Goal: Information Seeking & Learning: Learn about a topic

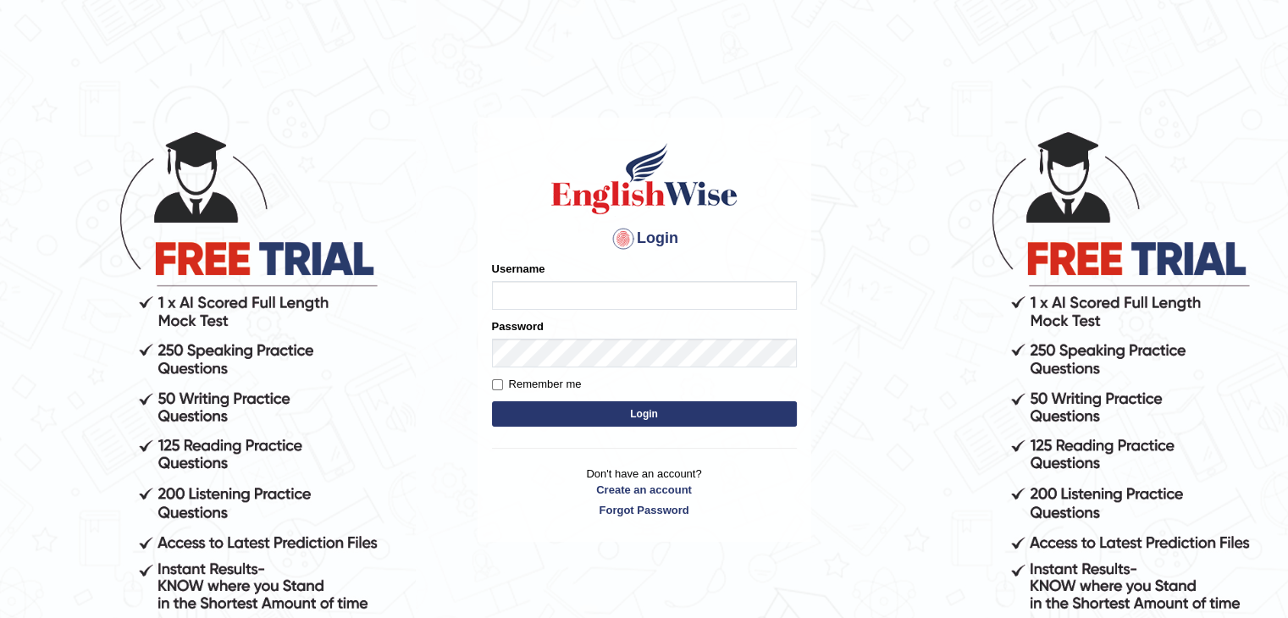
type input "sanjayagrahari_parramatta"
click at [590, 419] on button "Login" at bounding box center [644, 413] width 305 height 25
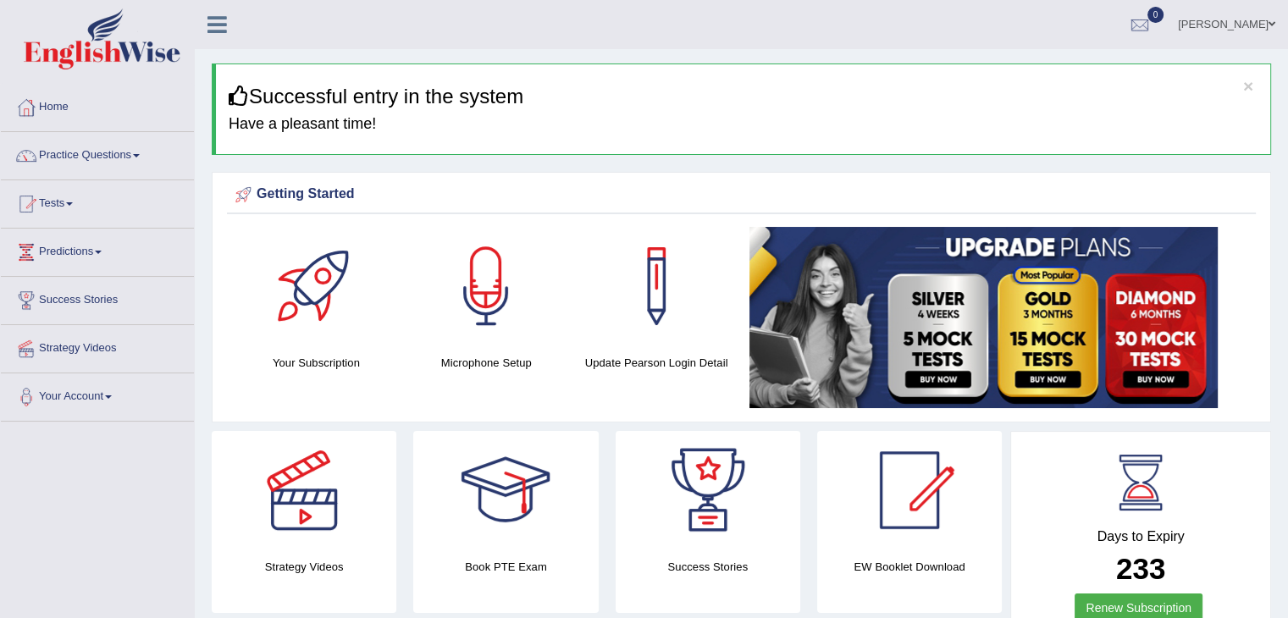
click at [135, 156] on link "Practice Questions" at bounding box center [97, 153] width 193 height 42
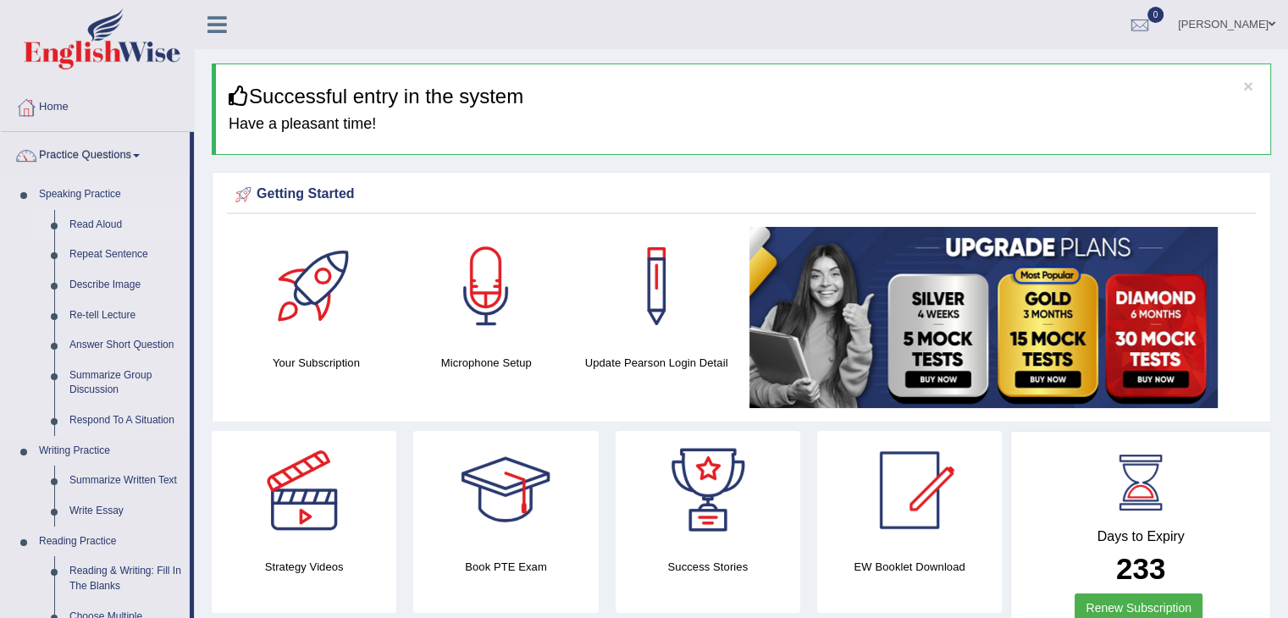
click at [102, 219] on link "Read Aloud" at bounding box center [126, 225] width 128 height 30
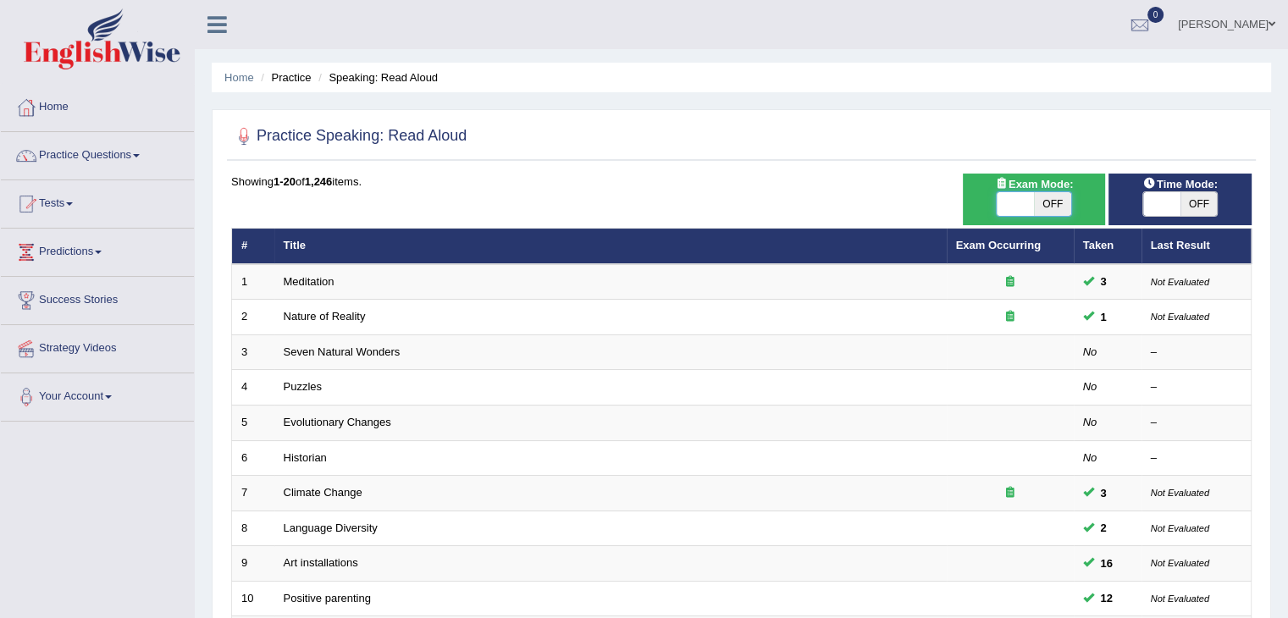
checkbox input "true"
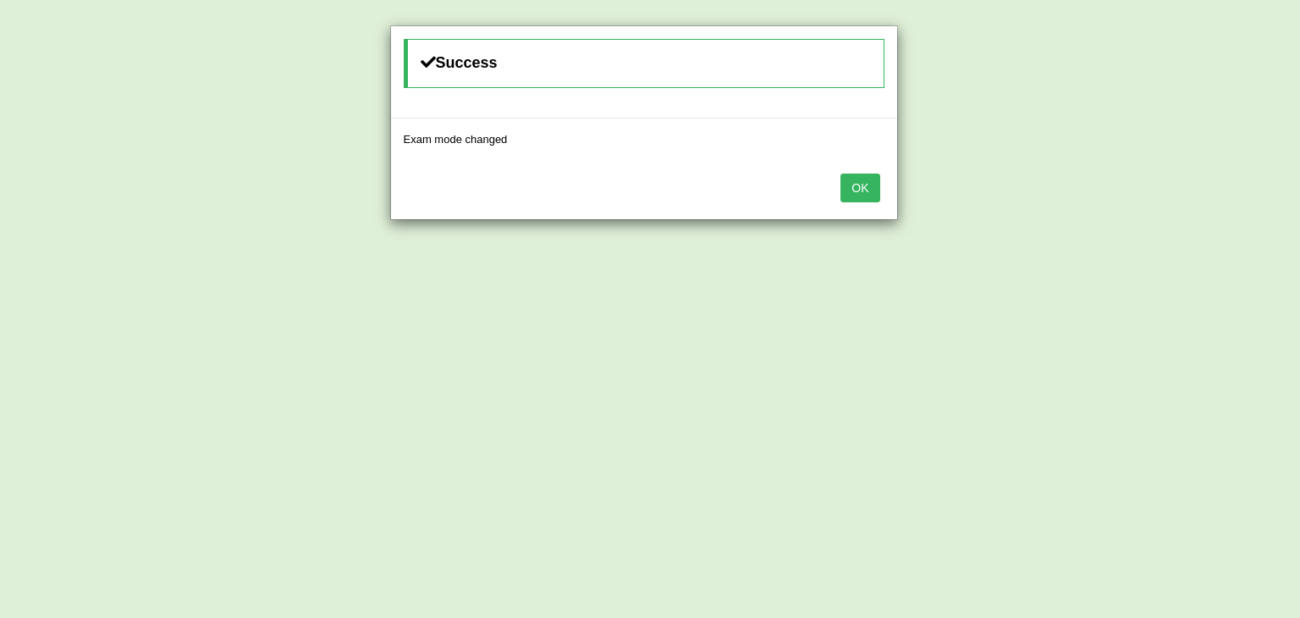
click at [842, 197] on button "OK" at bounding box center [860, 188] width 39 height 29
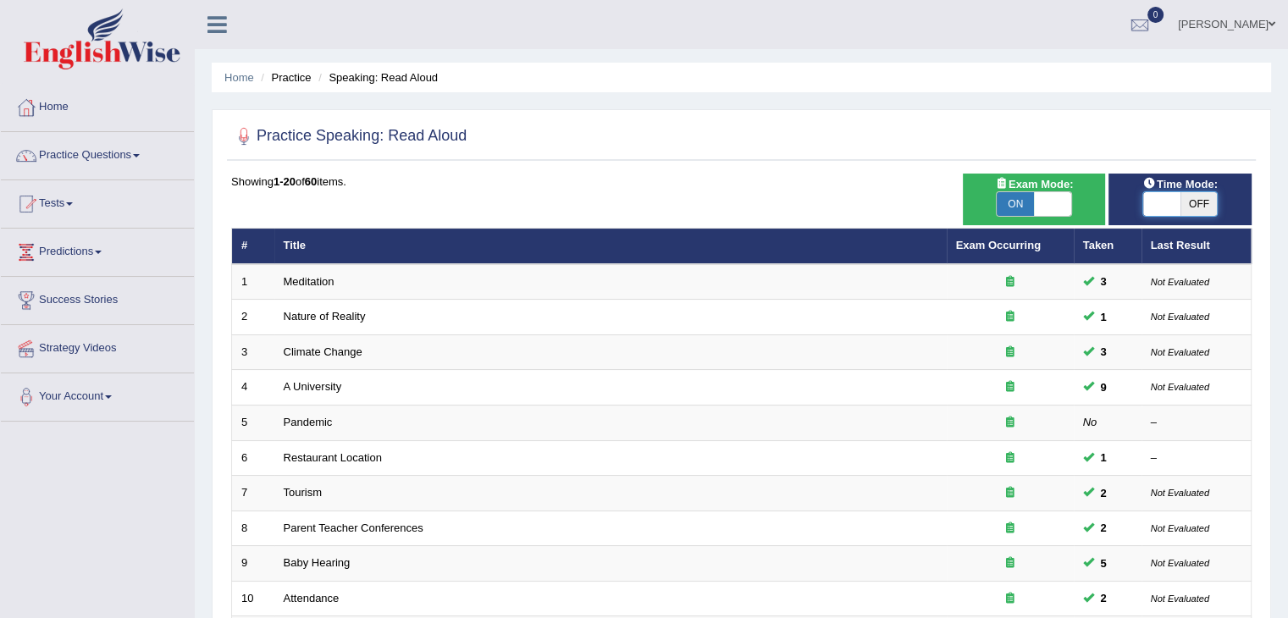
checkbox input "true"
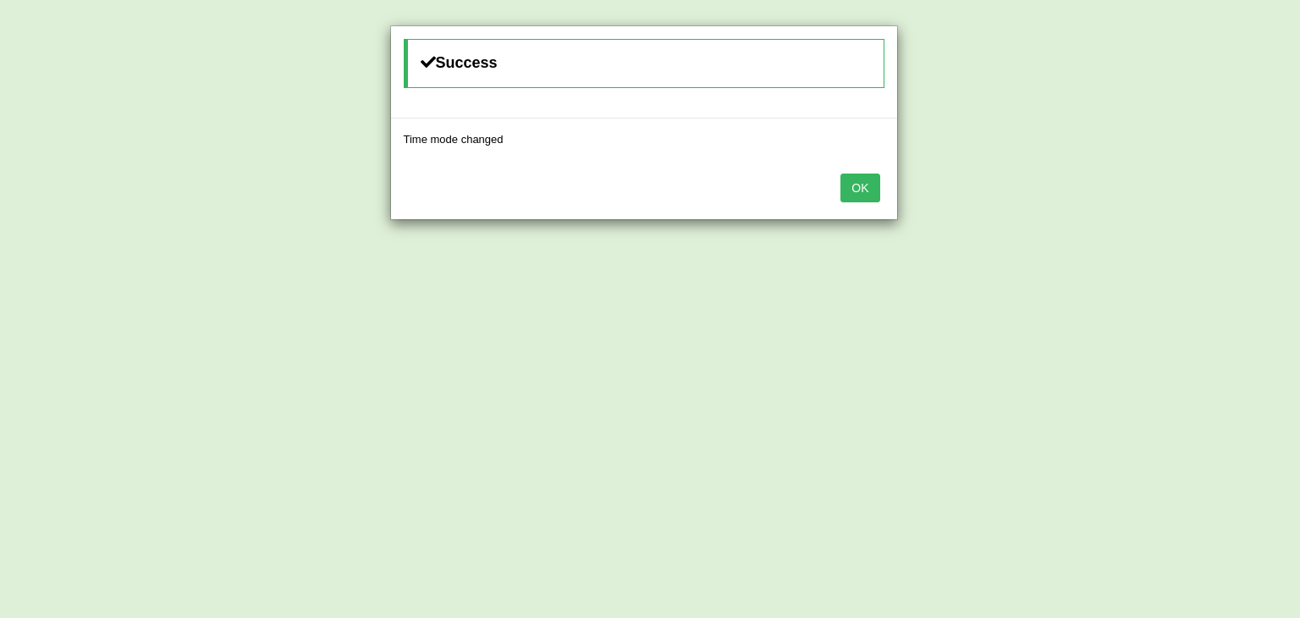
click at [867, 193] on button "OK" at bounding box center [860, 188] width 39 height 29
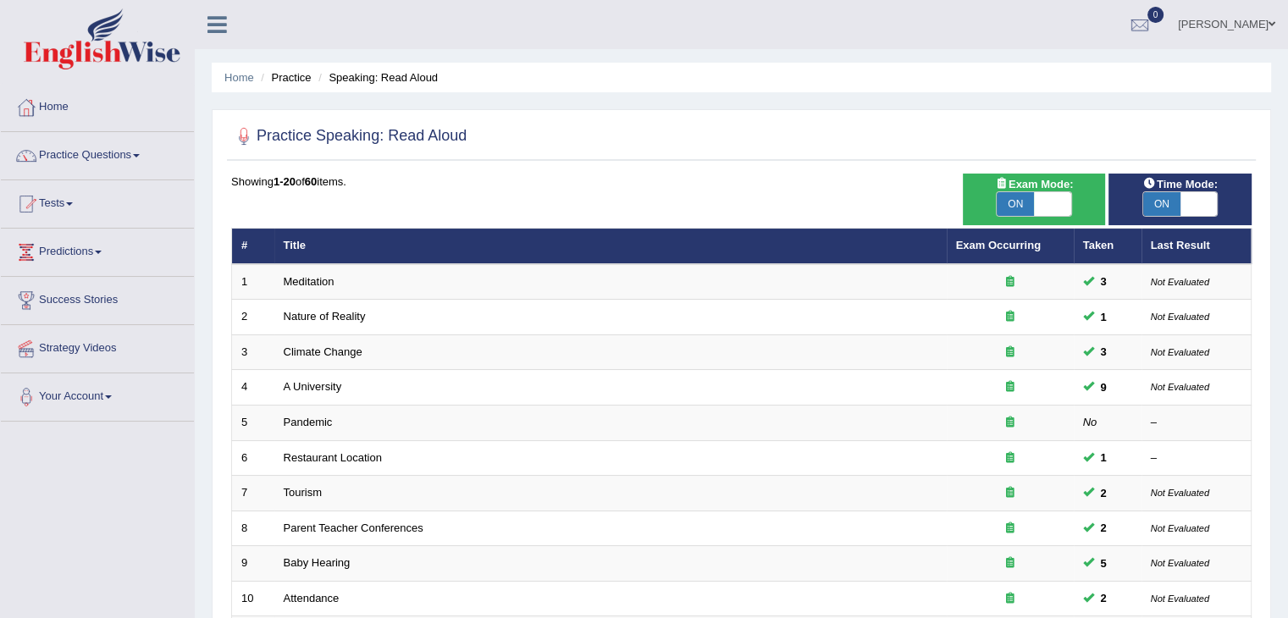
click at [725, 112] on div "Practice Speaking: Read Aloud Time Mode: ON OFF Exam Mode: ON OFF Showing 1-20 …" at bounding box center [741, 587] width 1059 height 957
click at [144, 161] on link "Practice Questions" at bounding box center [97, 153] width 193 height 42
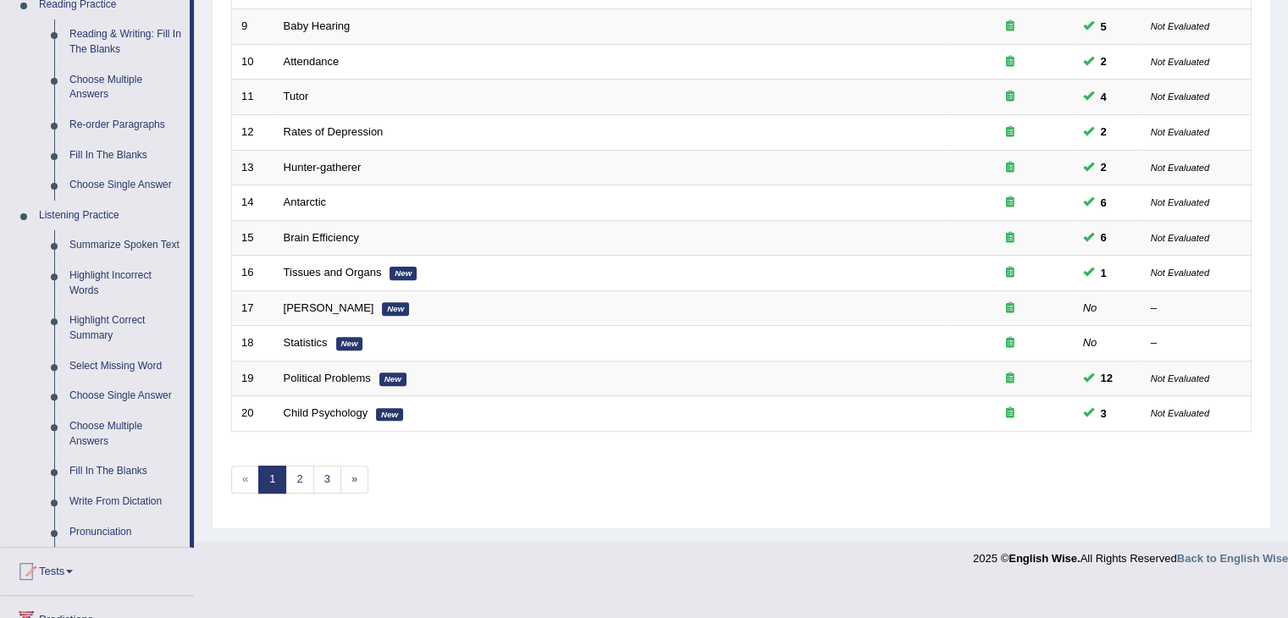
scroll to position [544, 0]
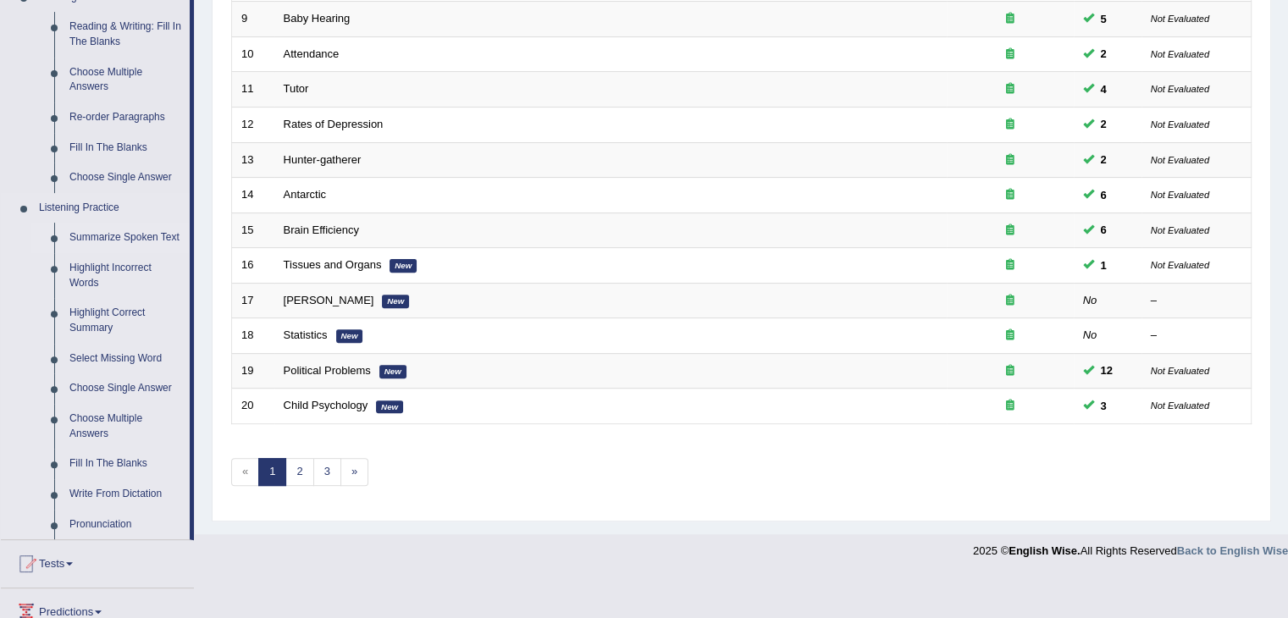
click at [141, 241] on link "Summarize Spoken Text" at bounding box center [126, 238] width 128 height 30
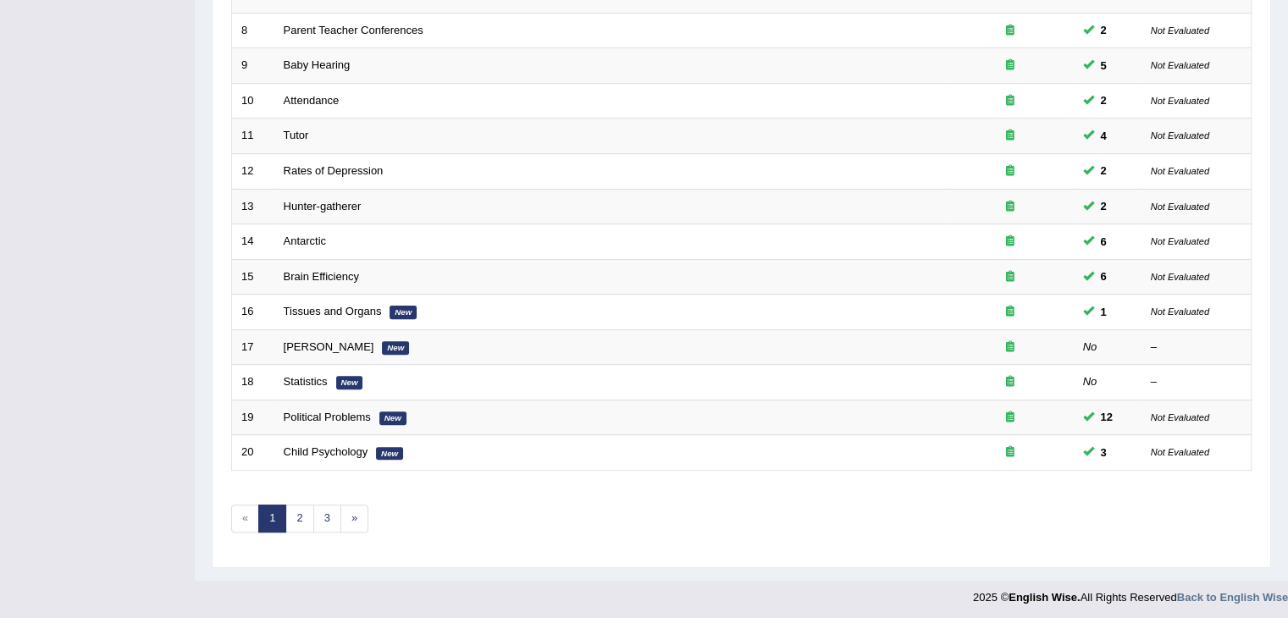
scroll to position [212, 0]
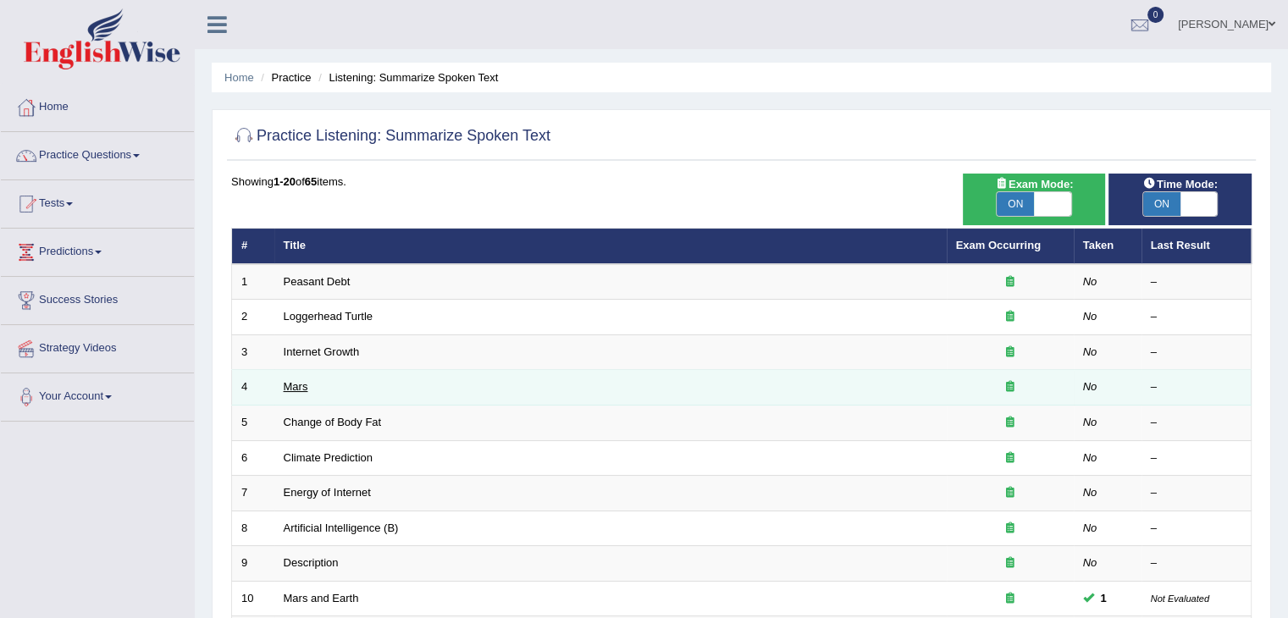
click at [295, 389] on link "Mars" at bounding box center [296, 386] width 25 height 13
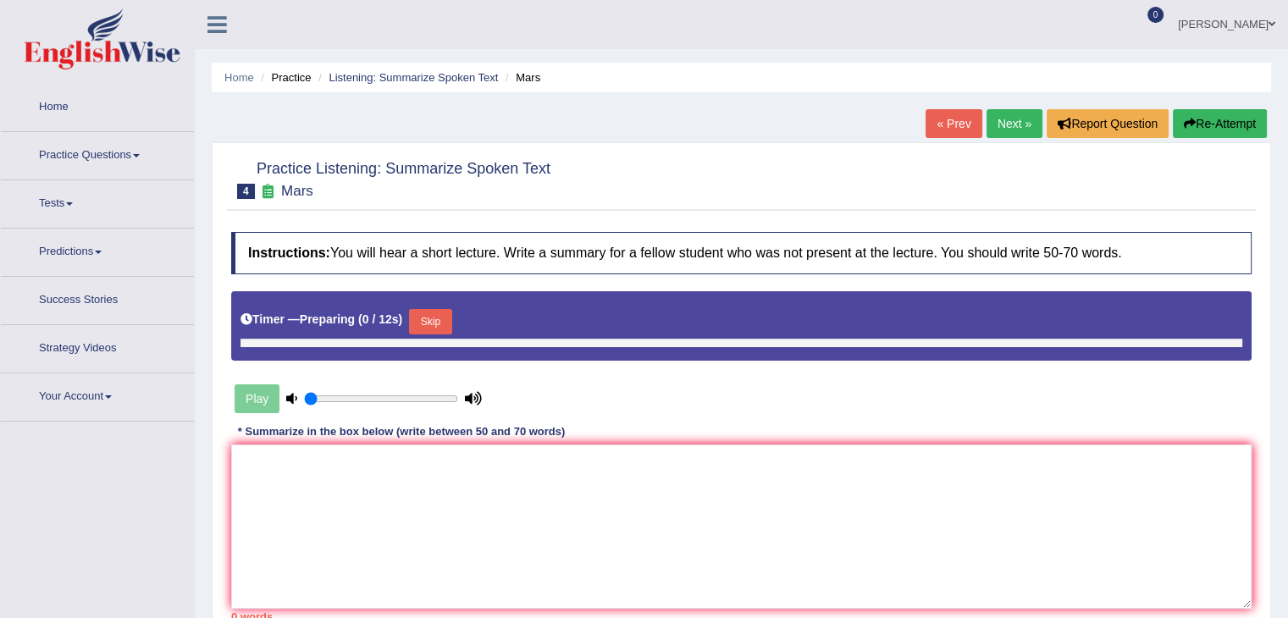
type input "0.55"
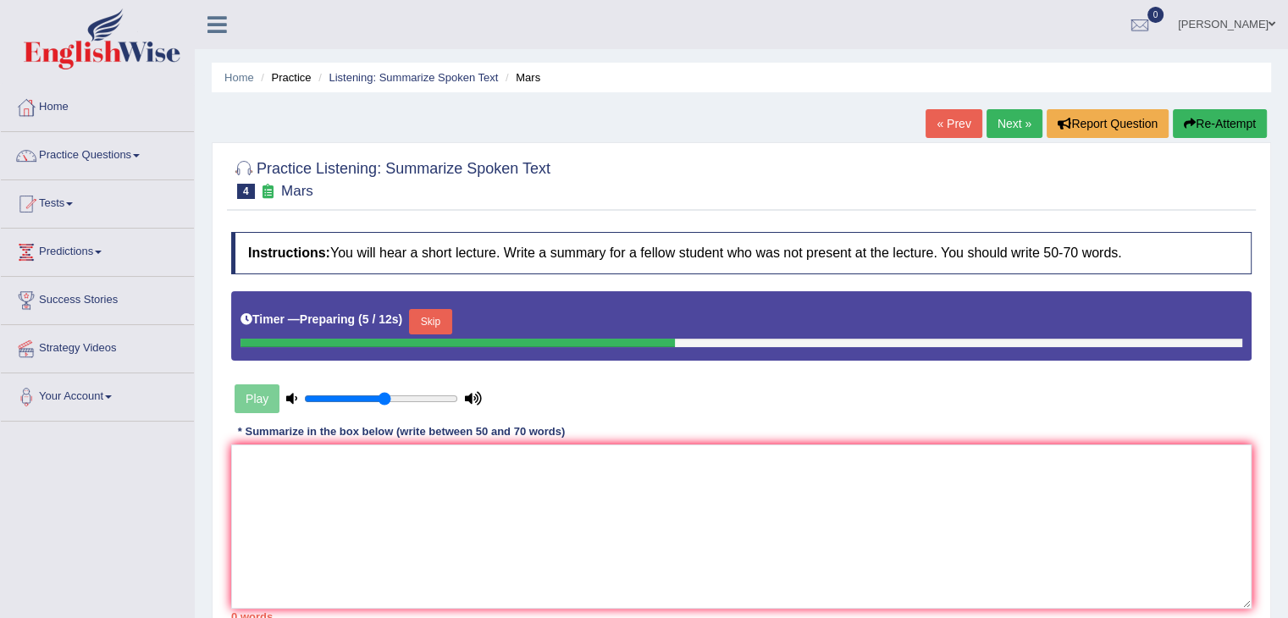
click at [429, 339] on div at bounding box center [457, 343] width 434 height 8
click at [431, 320] on button "Skip" at bounding box center [430, 321] width 42 height 25
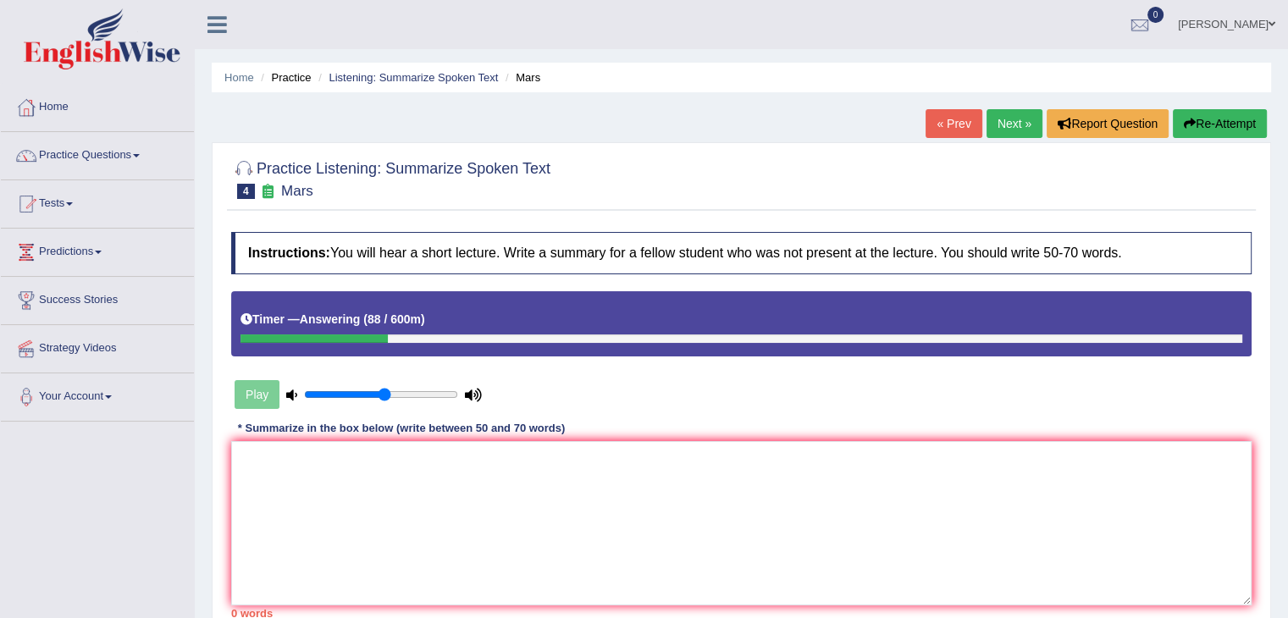
scroll to position [271, 0]
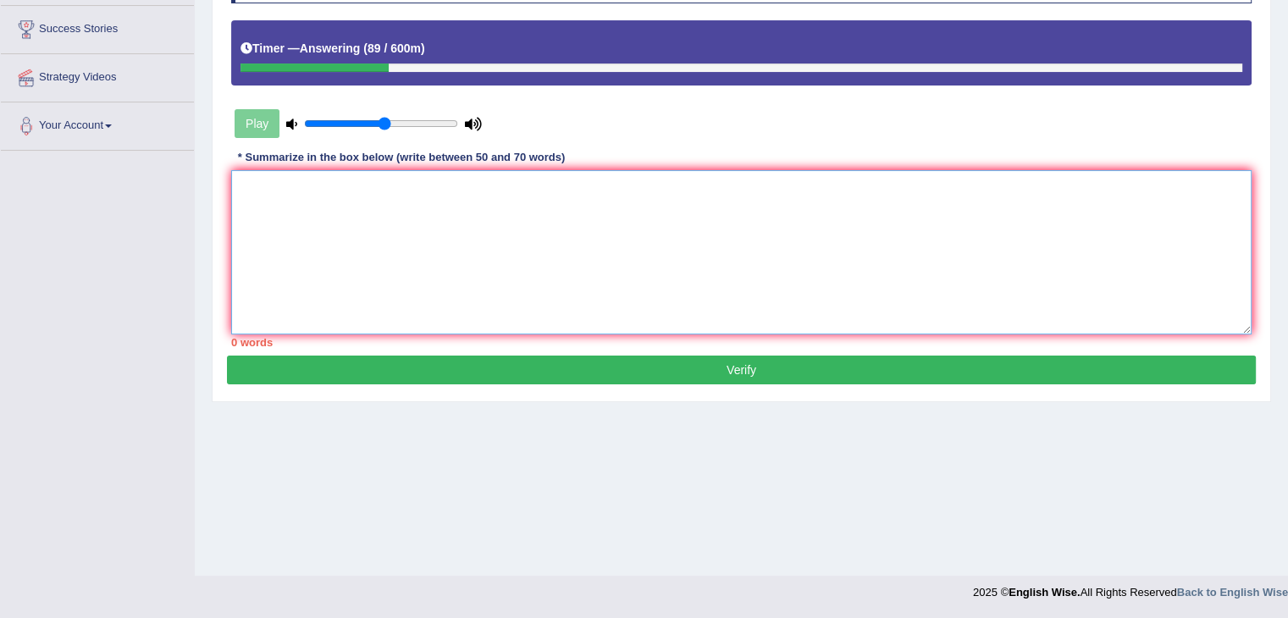
click at [265, 182] on textarea at bounding box center [741, 252] width 1020 height 164
click at [444, 182] on textarea "The primary focus of the lecture was mars." at bounding box center [741, 252] width 1020 height 164
click at [483, 185] on textarea "The primary focus of the lecture was Mars." at bounding box center [741, 252] width 1020 height 164
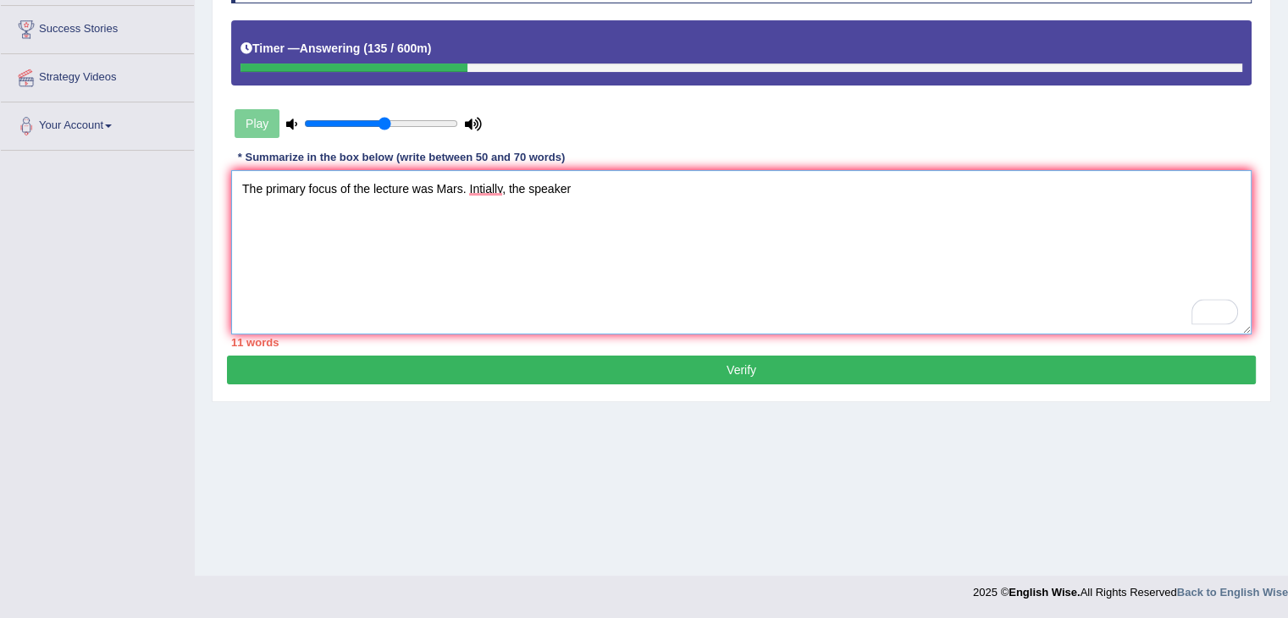
click at [483, 195] on textarea "The primary focus of the lecture was Mars. Intially, the speaker" at bounding box center [741, 252] width 1020 height 164
click at [582, 176] on textarea "The primary focus of the lecture was Mars. Intially, the speaker" at bounding box center [741, 252] width 1020 height 164
click at [488, 179] on textarea "The primary focus of the lecture was Mars. Intially, the speaker" at bounding box center [741, 252] width 1020 height 164
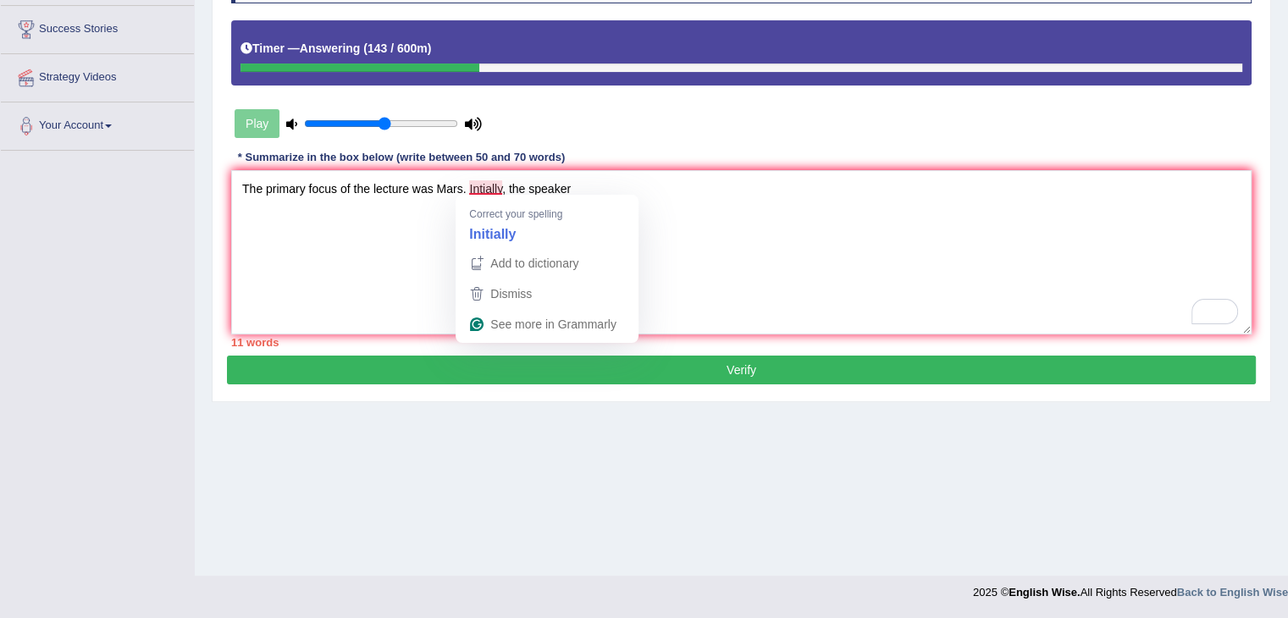
click at [516, 237] on strong "Initially" at bounding box center [492, 233] width 47 height 19
click at [498, 234] on strong "Initially" at bounding box center [492, 233] width 47 height 19
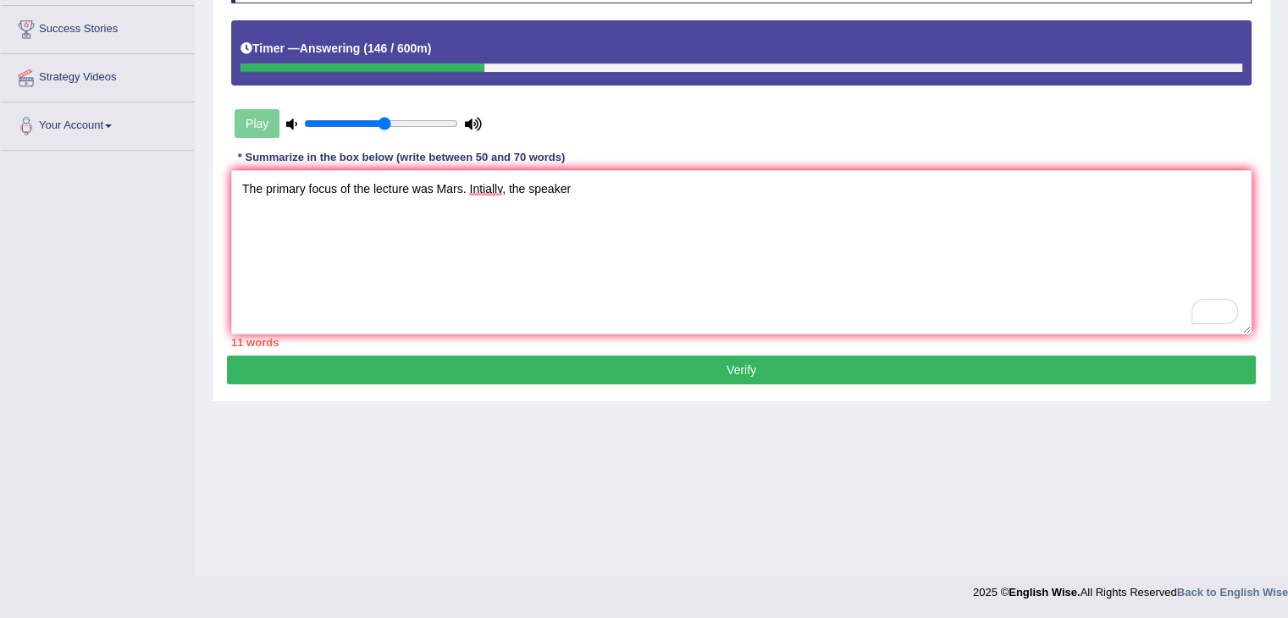
click at [472, 160] on div "* Summarize in the box below (write between 50 and 70 words)" at bounding box center [401, 157] width 340 height 16
click at [483, 190] on textarea "The primary focus of the lecture was Mars. Intially, the speaker" at bounding box center [741, 252] width 1020 height 164
click at [604, 186] on textarea "The primary focus of the lecture was Mars. Initially, the speaker" at bounding box center [741, 252] width 1020 height 164
click at [658, 190] on textarea "The primary focus of the lecture was Mars. Initially, the speaker talked about …" at bounding box center [741, 252] width 1020 height 164
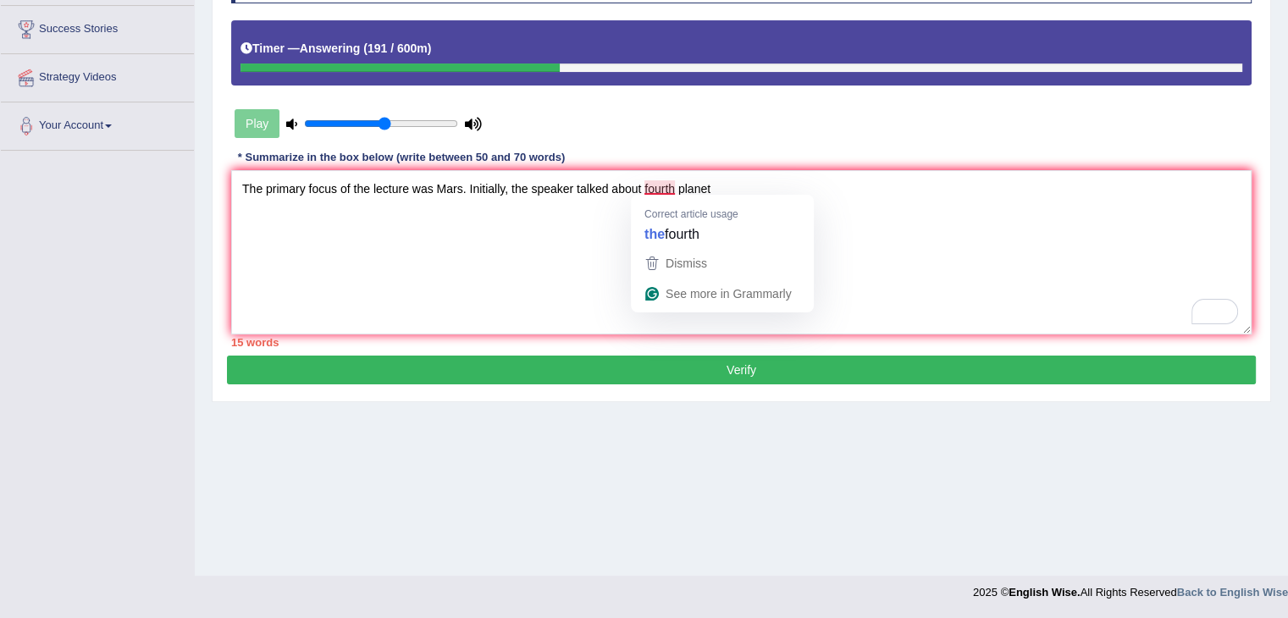
click at [711, 218] on span "Correct article usage" at bounding box center [691, 214] width 94 height 16
click at [709, 234] on div "the fourth" at bounding box center [722, 234] width 163 height 27
click at [676, 224] on span "fourth" at bounding box center [682, 233] width 35 height 19
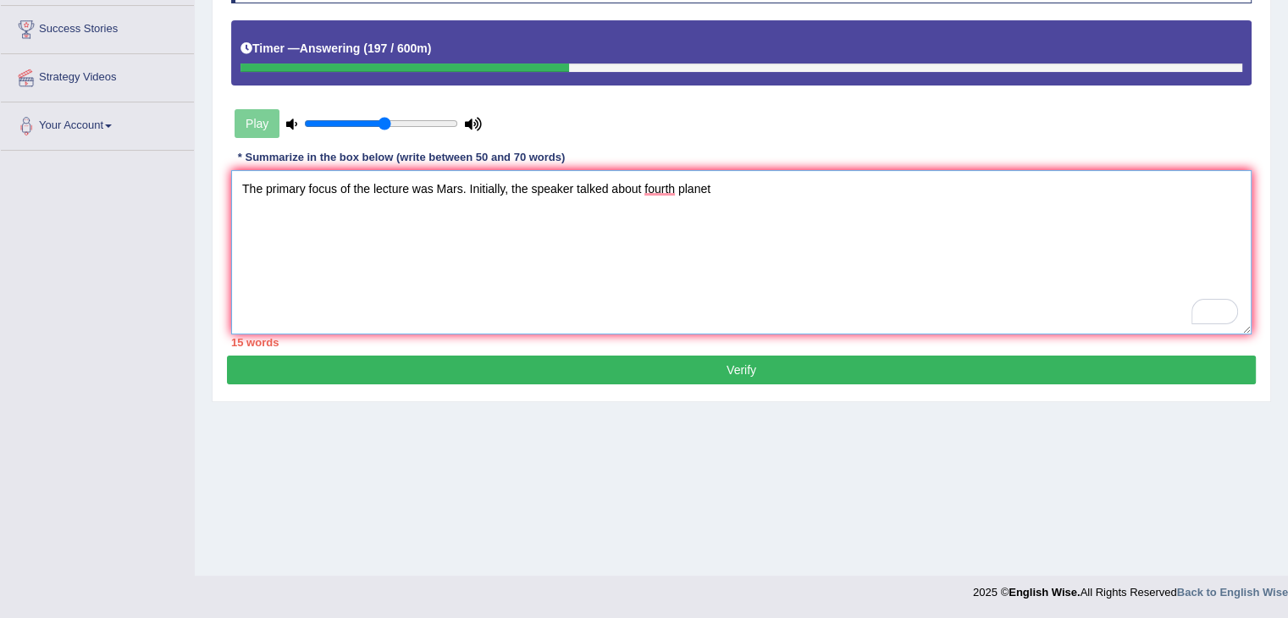
click at [643, 187] on textarea "The primary focus of the lecture was Mars. Initially, the speaker talked about …" at bounding box center [741, 252] width 1020 height 164
click at [772, 193] on textarea "The primary focus of the lecture was Mars. Initially, the speaker talked about …" at bounding box center [741, 252] width 1020 height 164
click at [843, 182] on textarea "The primary focus of the lecture was Mars. Initially, the speaker talked about …" at bounding box center [741, 252] width 1020 height 164
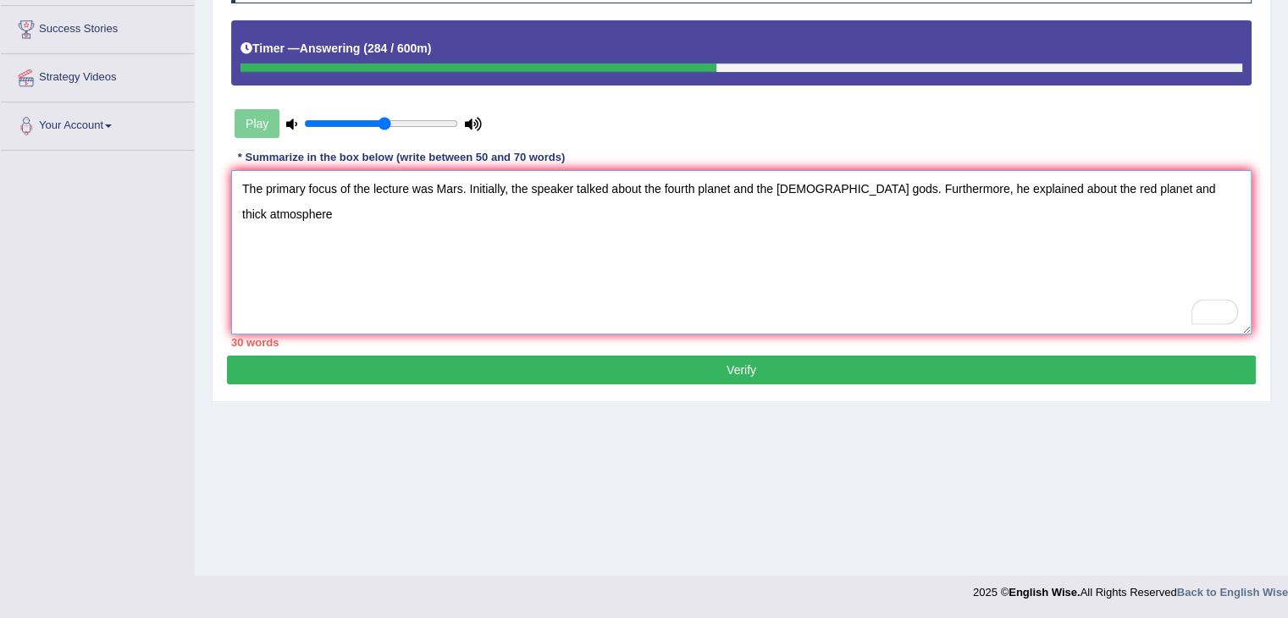
click at [1216, 185] on textarea "The primary focus of the lecture was Mars. Initially, the speaker talked about …" at bounding box center [741, 252] width 1020 height 164
click at [1232, 185] on textarea "The primary focus of the lecture was Mars. Initially, the speaker talked about …" at bounding box center [741, 252] width 1020 height 164
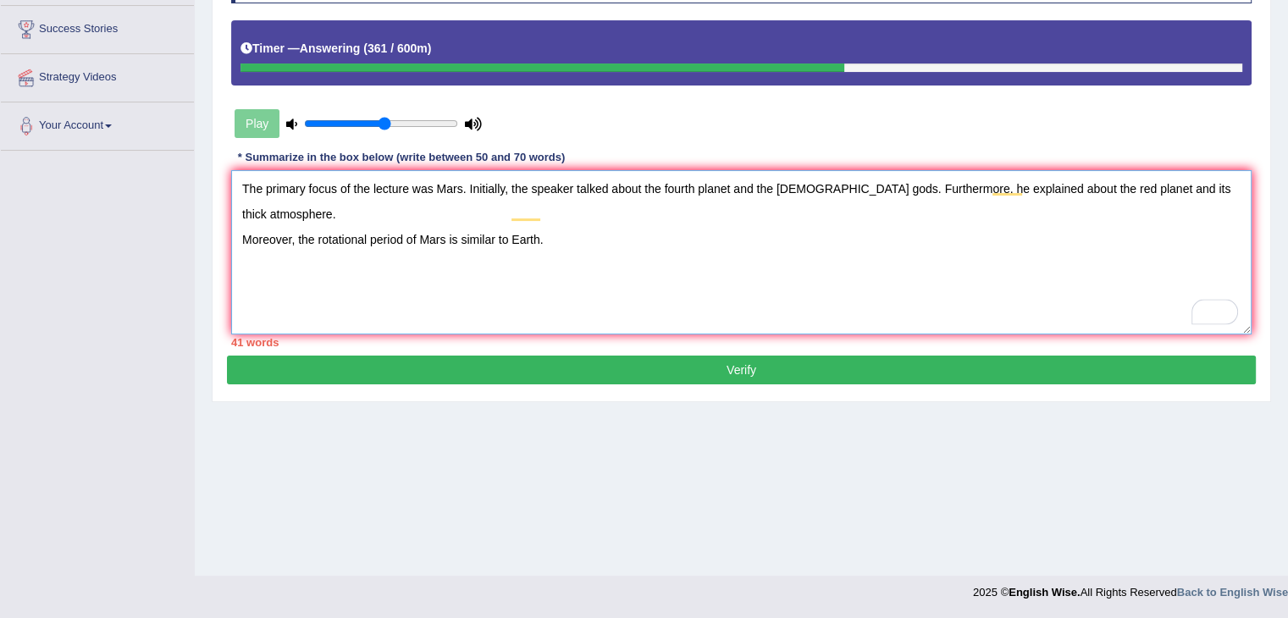
click at [524, 213] on textarea "The primary focus of the lecture was Mars. Initially, the speaker talked about …" at bounding box center [741, 252] width 1020 height 164
click at [559, 201] on textarea "The primary focus of the lecture was Mars. Initially, the speaker talked about …" at bounding box center [741, 252] width 1020 height 164
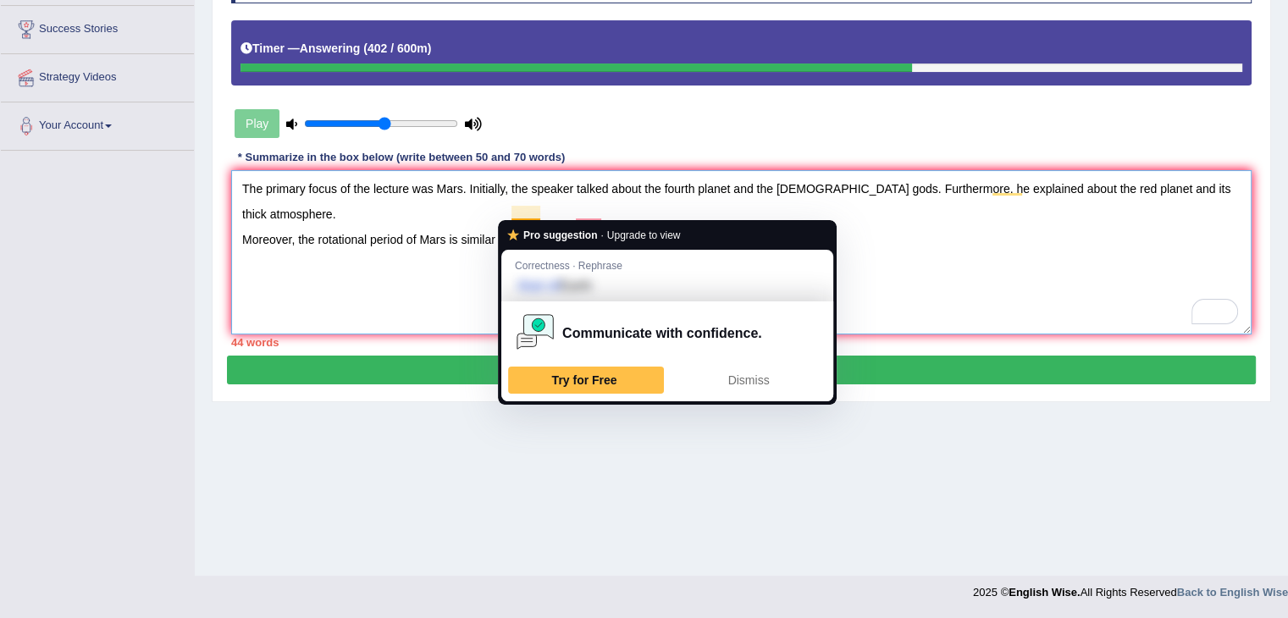
click at [538, 211] on textarea "The primary focus of the lecture was Mars. Initially, the speaker talked about …" at bounding box center [741, 252] width 1020 height 164
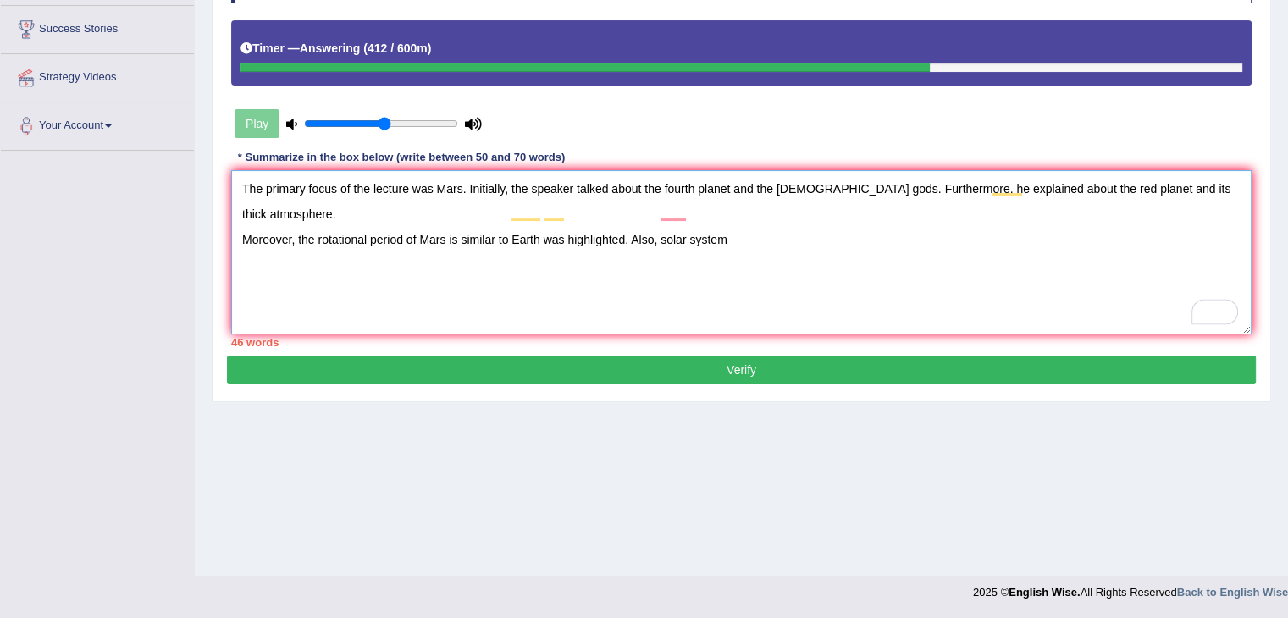
click at [508, 212] on textarea "The primary focus of the lecture was Mars. Initially, the speaker talked about …" at bounding box center [741, 252] width 1020 height 164
click at [762, 213] on textarea "The primary focus of the lecture was Mars. Initially, the speaker talked about …" at bounding box center [741, 252] width 1020 height 164
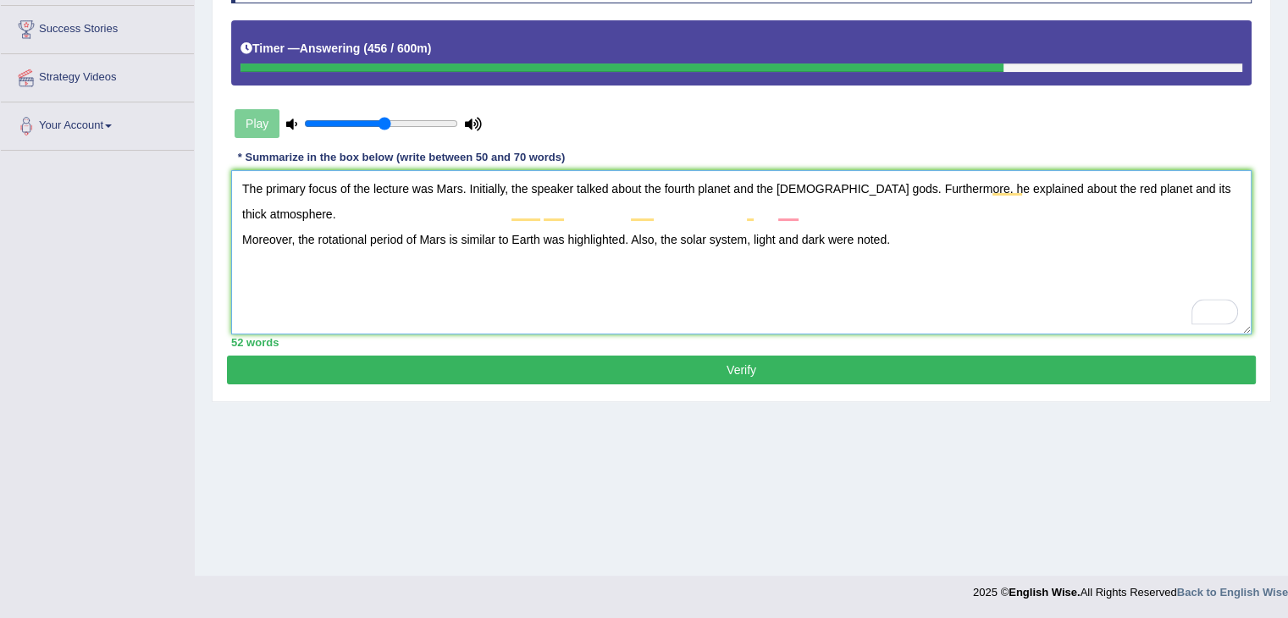
click at [577, 262] on textarea "The primary focus of the lecture was Mars. Initially, the speaker talked about …" at bounding box center [741, 252] width 1020 height 164
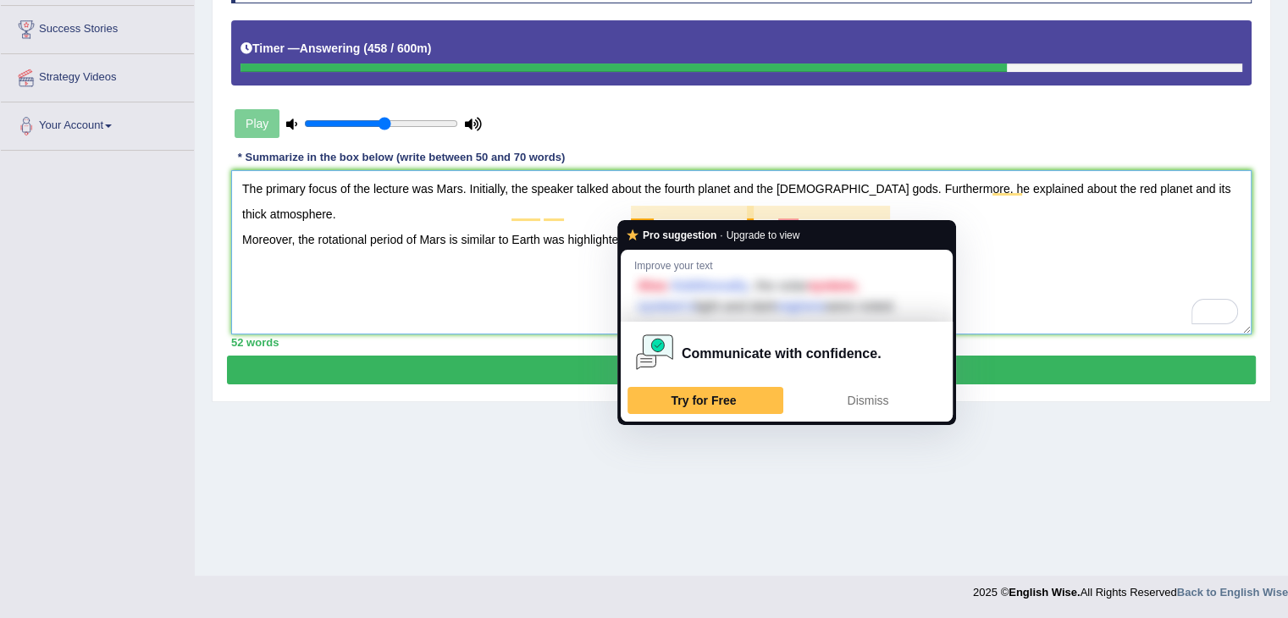
click at [633, 207] on textarea "The primary focus of the lecture was Mars. Initially, the speaker talked about …" at bounding box center [741, 252] width 1020 height 164
click at [549, 275] on textarea "The primary focus of the lecture was Mars. Initially, the speaker talked about …" at bounding box center [741, 252] width 1020 height 164
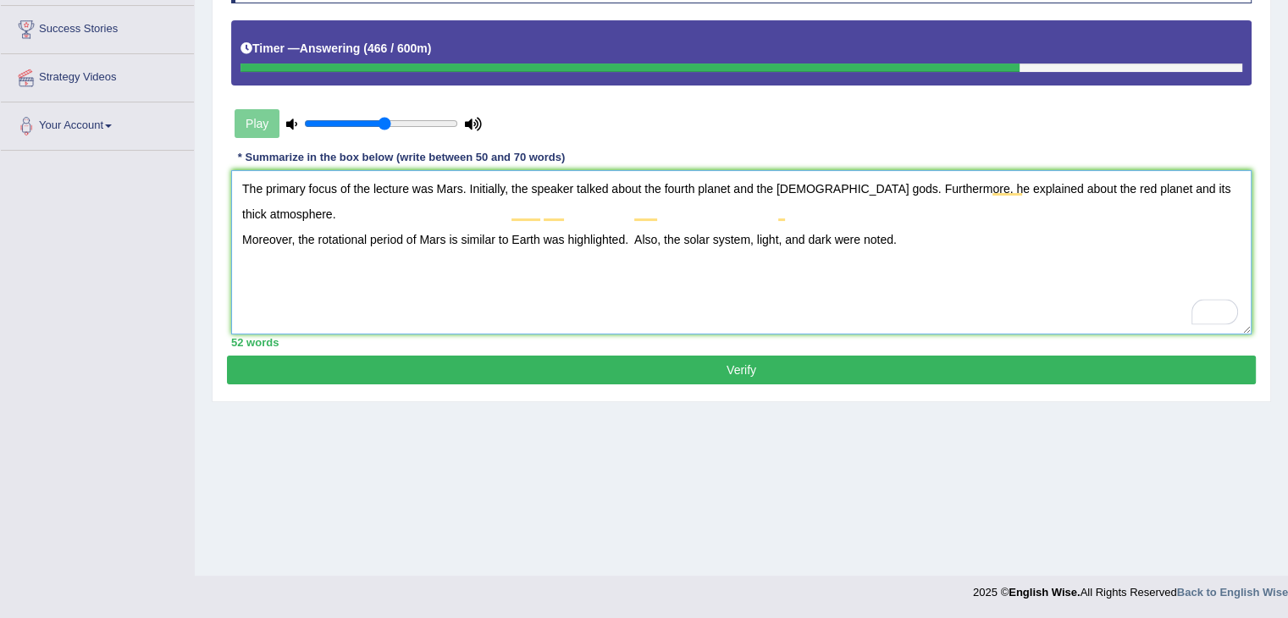
click at [921, 207] on textarea "The primary focus of the lecture was Mars. Initially, the speaker talked about …" at bounding box center [741, 252] width 1020 height 164
click at [1005, 208] on textarea "The primary focus of the lecture was Mars. Initially, the speaker talked about …" at bounding box center [741, 252] width 1020 height 164
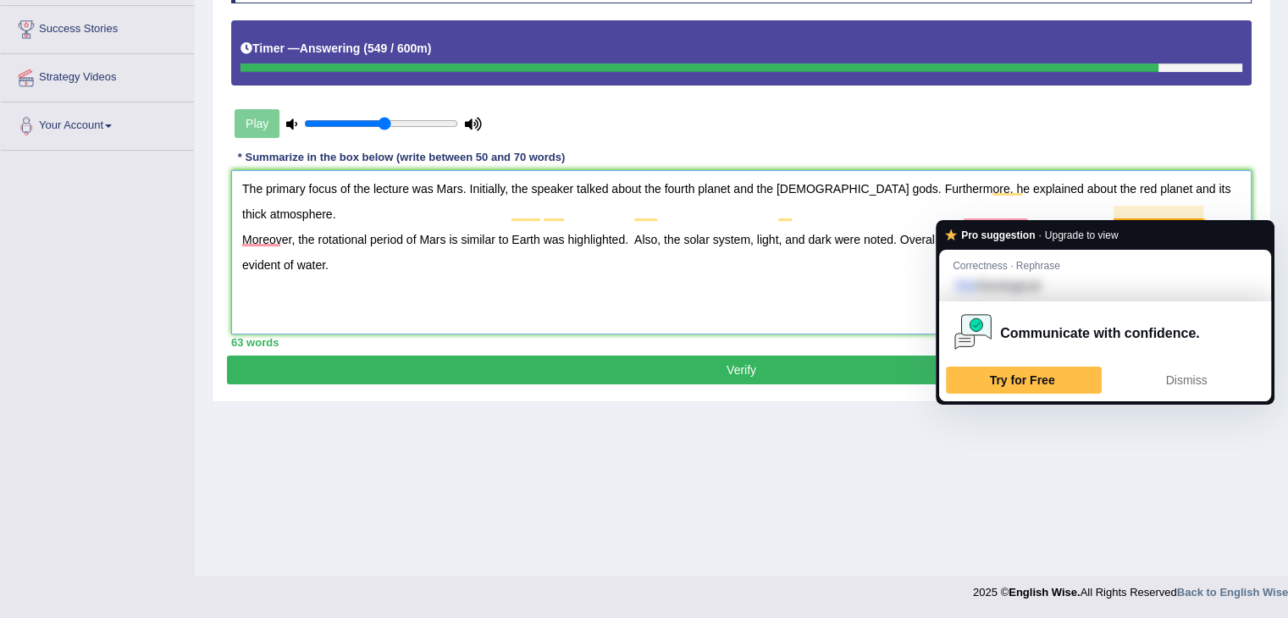
click at [1144, 207] on textarea "The primary focus of the lecture was Mars. Initially, the speaker talked about …" at bounding box center [741, 252] width 1020 height 164
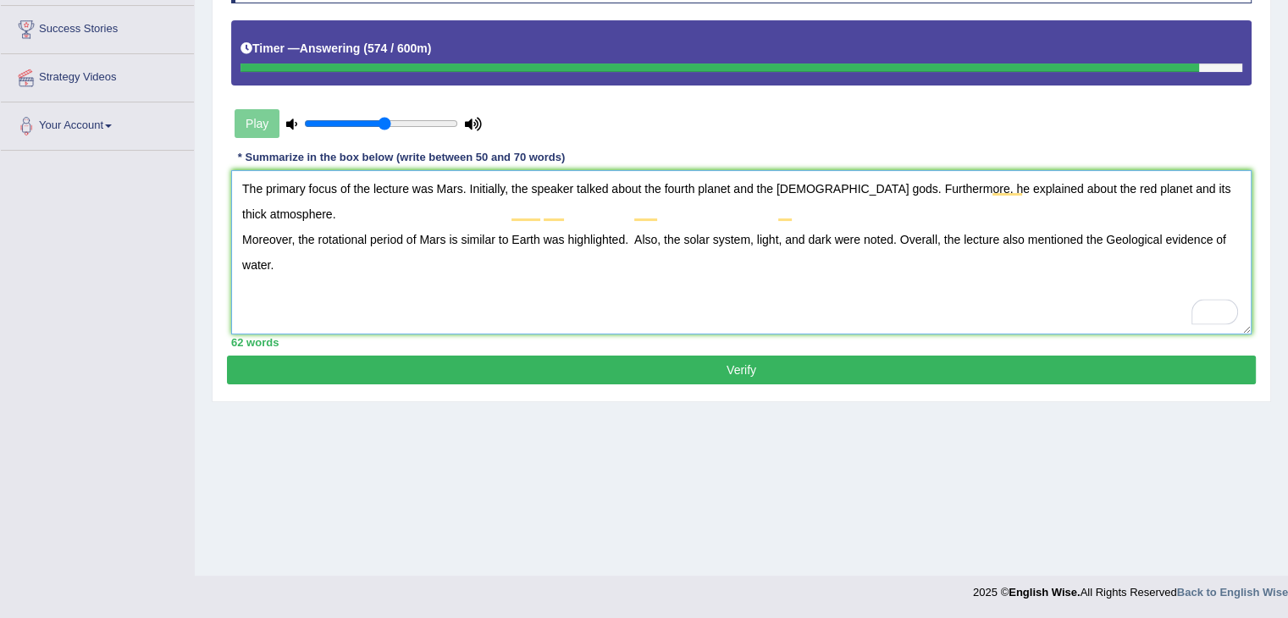
type textarea "The primary focus of the lecture was Mars. Initially, the speaker talked about …"
click at [692, 370] on button "Verify" at bounding box center [741, 370] width 1029 height 29
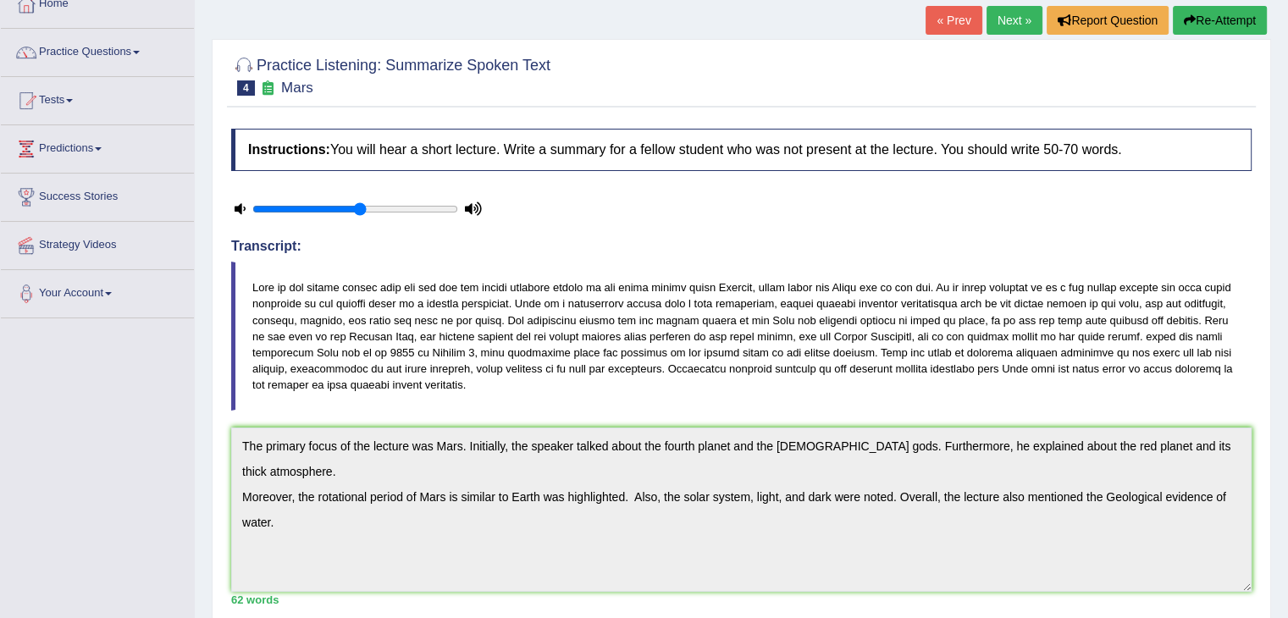
scroll to position [98, 0]
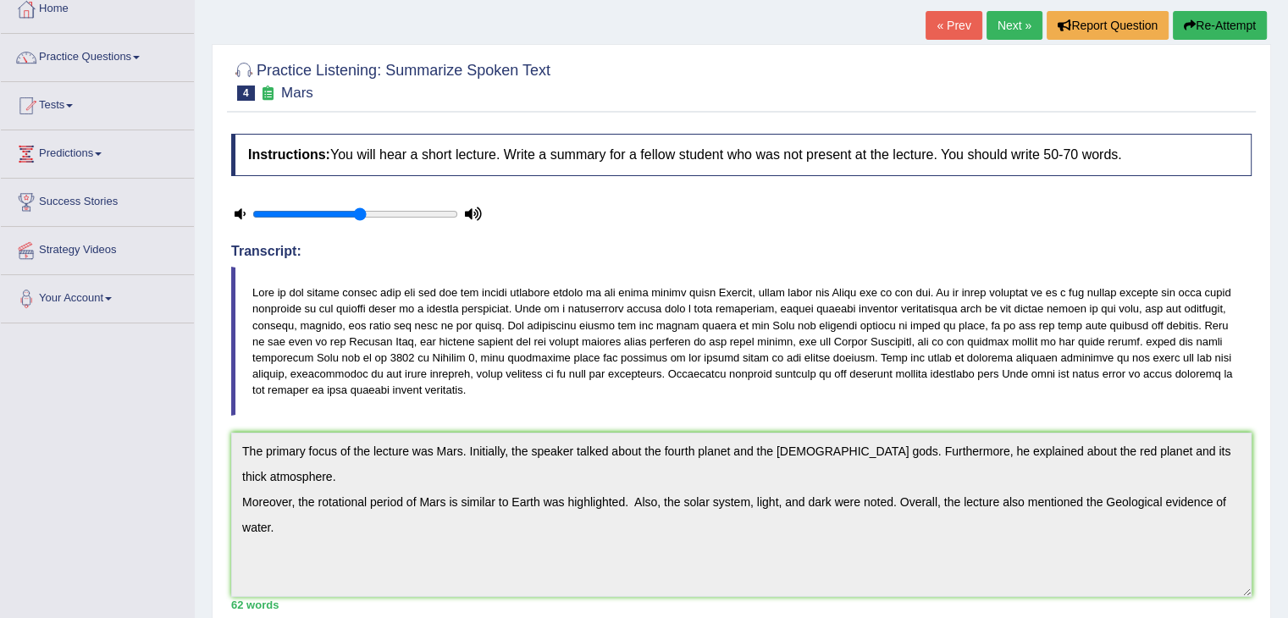
click at [143, 60] on link "Practice Questions" at bounding box center [97, 55] width 193 height 42
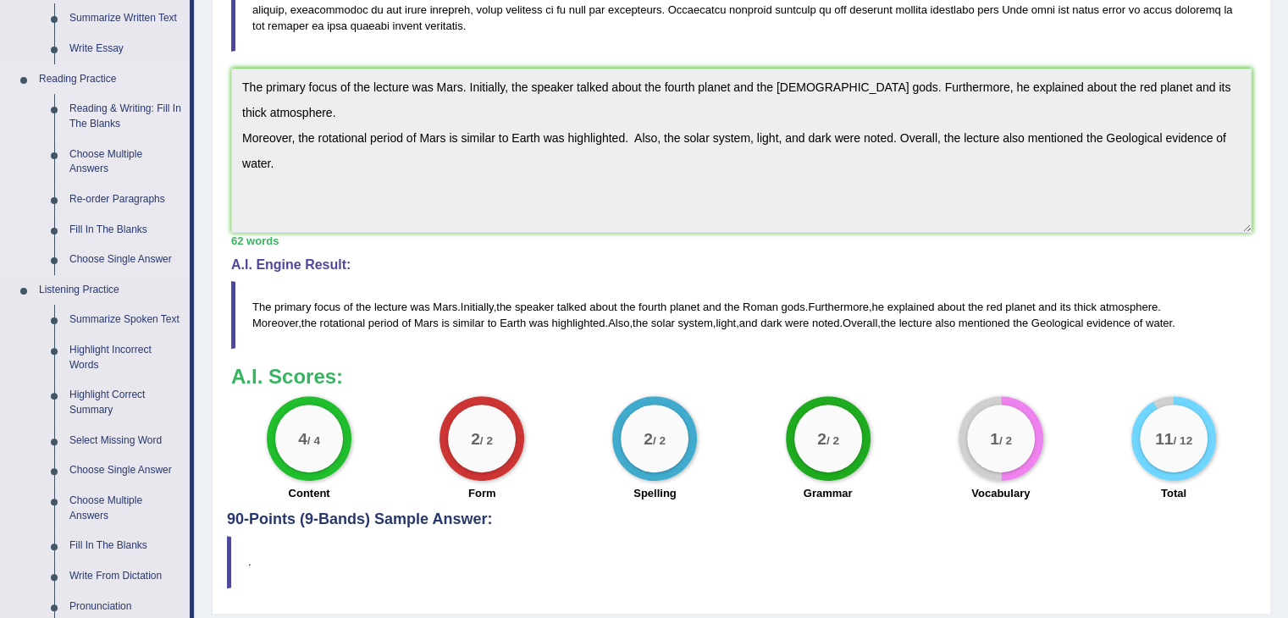
scroll to position [463, 0]
click at [114, 542] on link "Fill In The Blanks" at bounding box center [126, 545] width 128 height 30
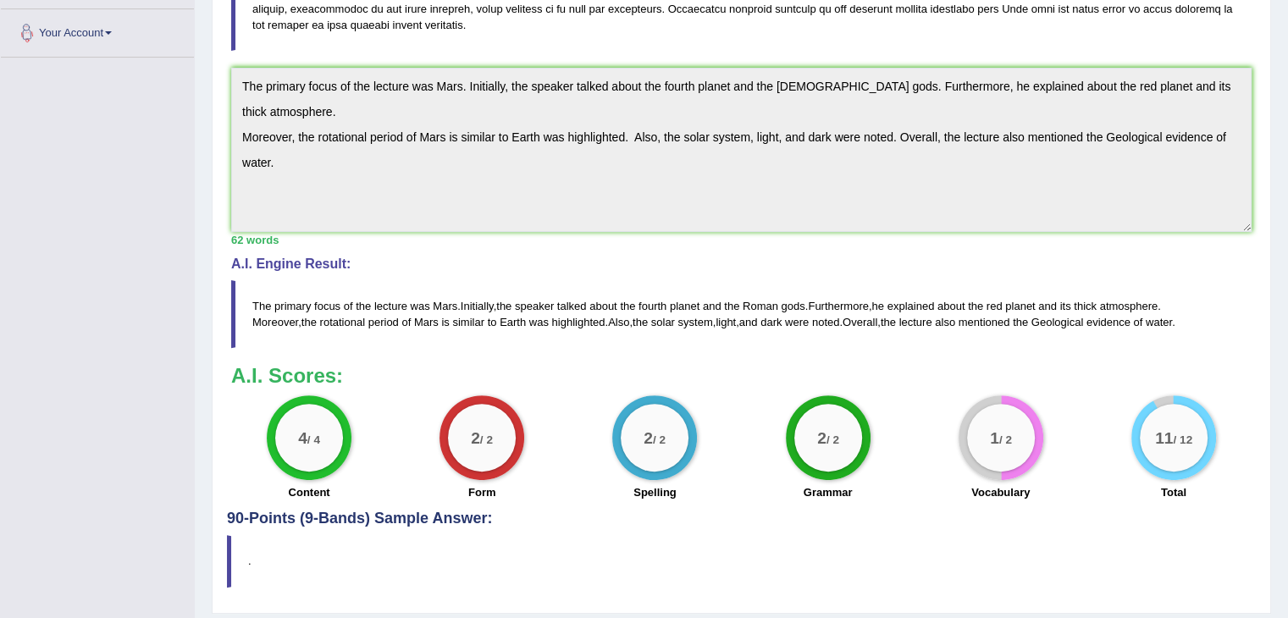
scroll to position [246, 0]
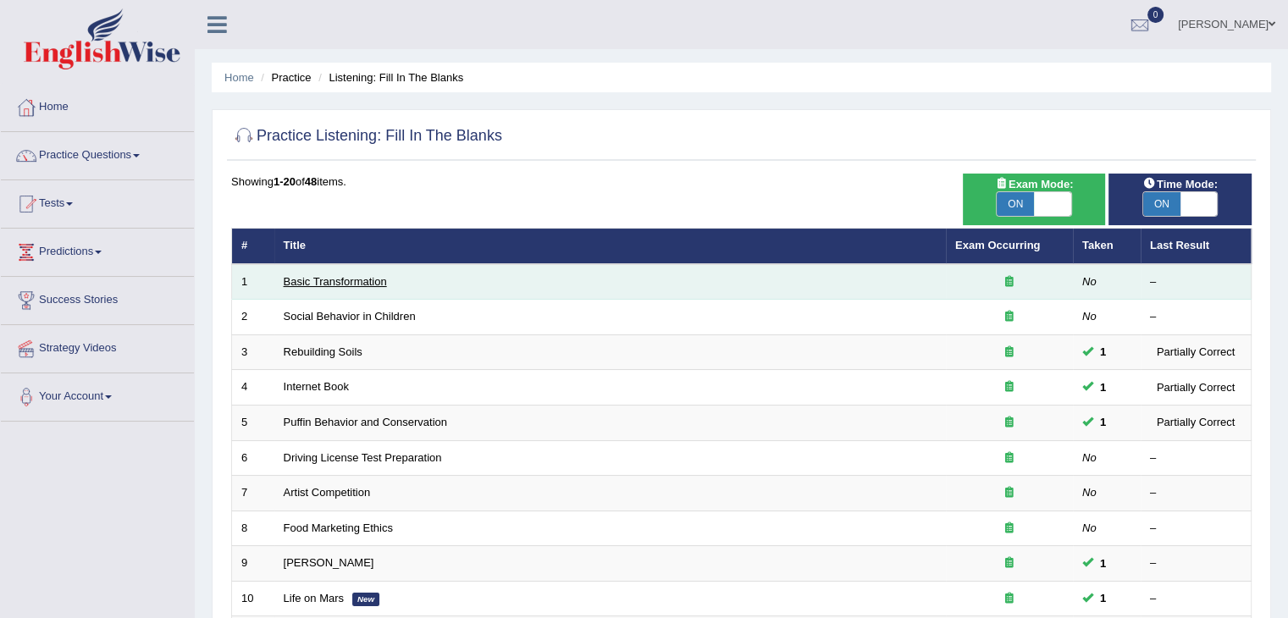
click at [303, 283] on link "Basic Transformation" at bounding box center [335, 281] width 103 height 13
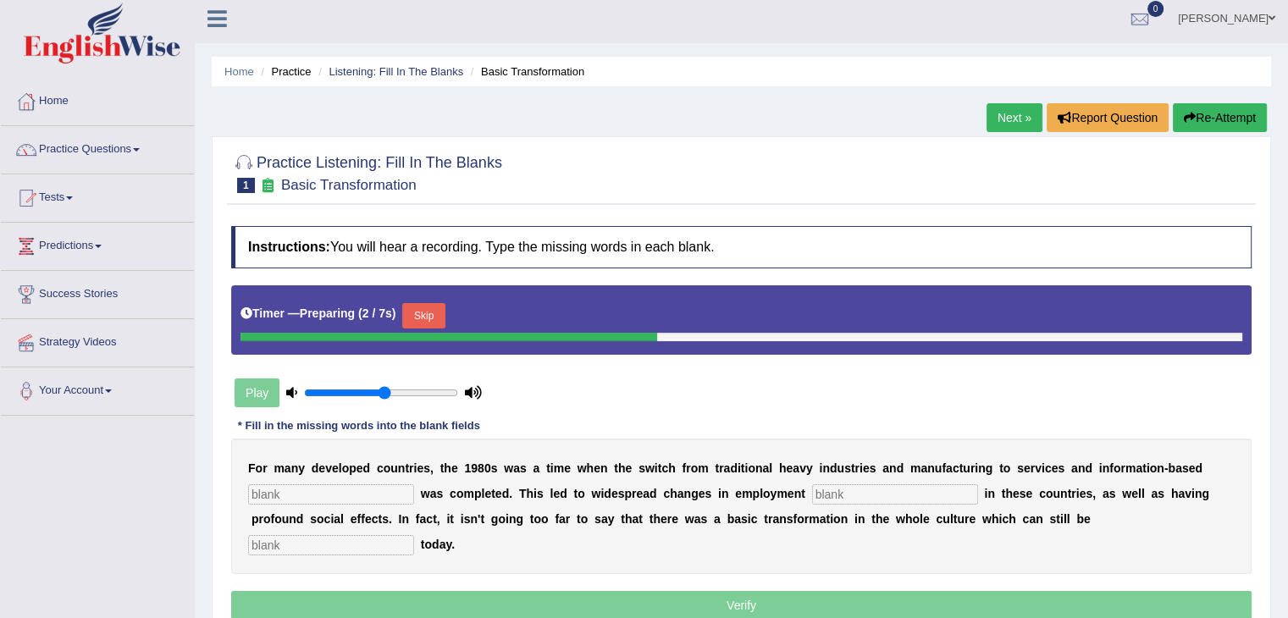
scroll to position [10, 0]
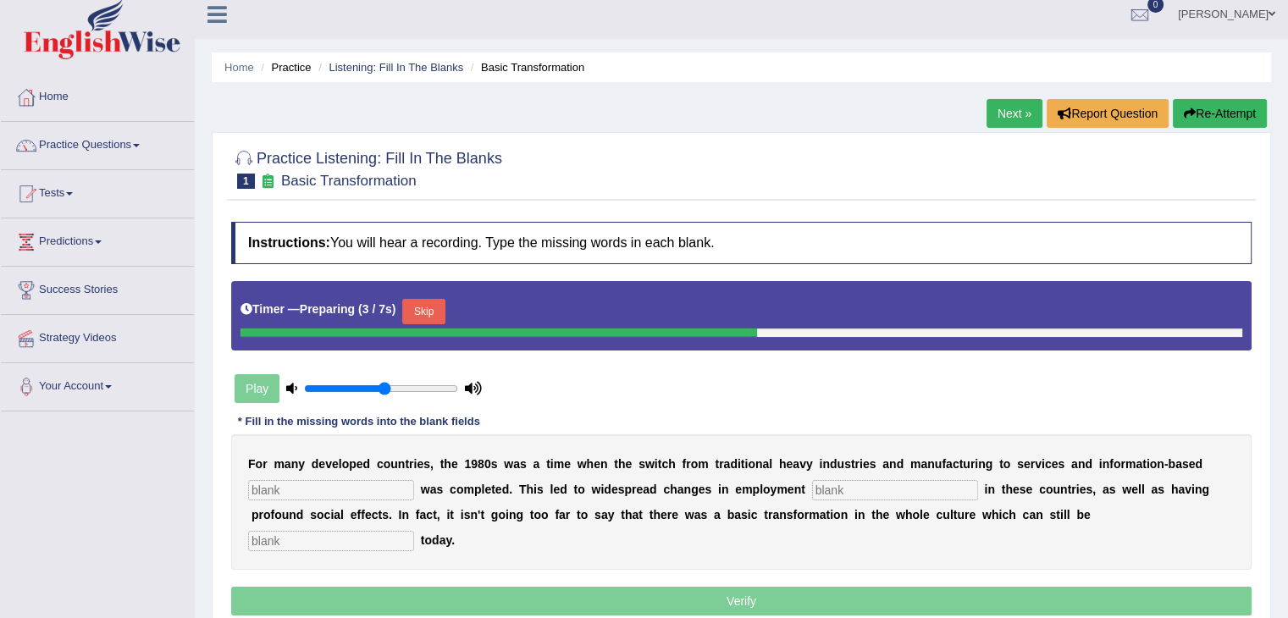
click at [442, 299] on button "Skip" at bounding box center [423, 311] width 42 height 25
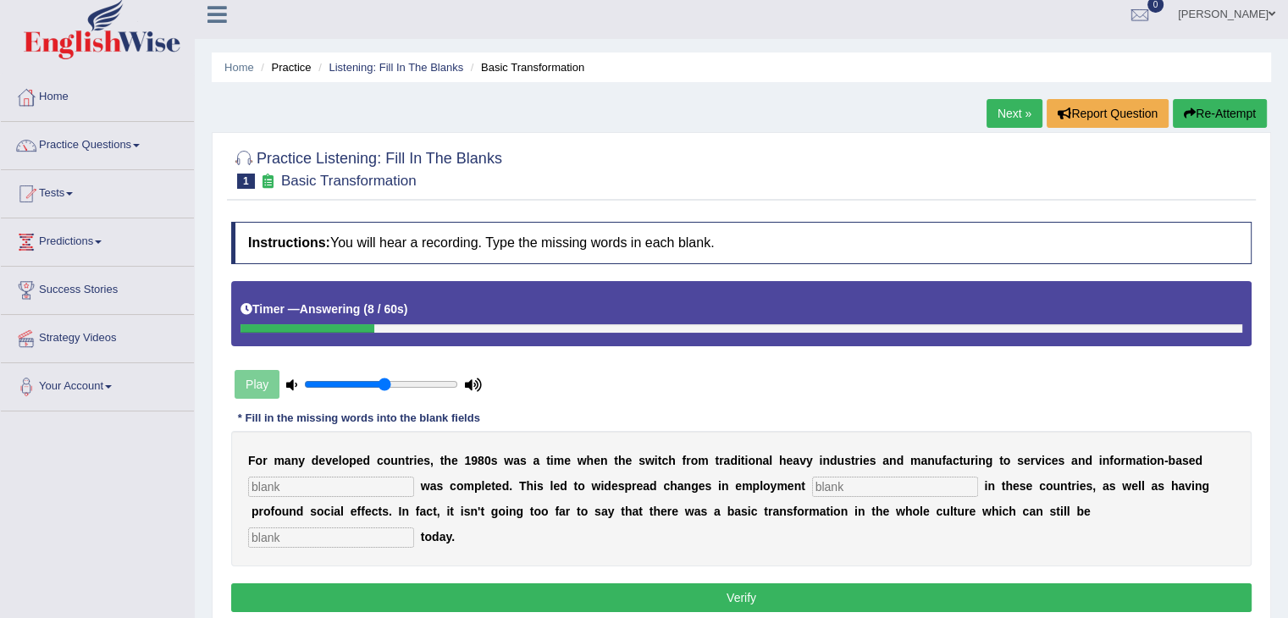
click at [298, 494] on div "F o r m a n y d e v e l o p e d c o u n t r i e s , t h e 1 9 8 0 s w a s a t i…" at bounding box center [741, 498] width 1020 height 135
click at [283, 489] on input "text" at bounding box center [331, 487] width 166 height 20
type input "enterprice"
click at [880, 478] on input "text" at bounding box center [895, 487] width 166 height 20
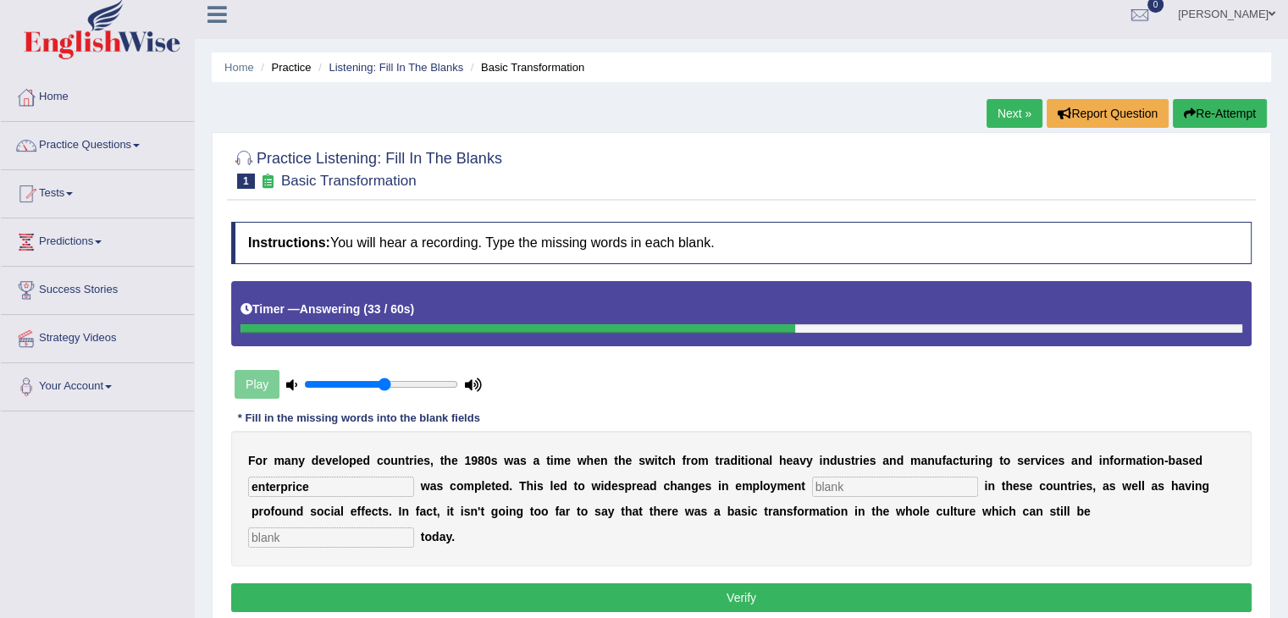
click at [861, 485] on input "text" at bounding box center [895, 487] width 166 height 20
type input "pattern"
click at [342, 535] on input "text" at bounding box center [331, 537] width 166 height 20
type input "absorbed"
click at [644, 590] on button "Verify" at bounding box center [741, 597] width 1020 height 29
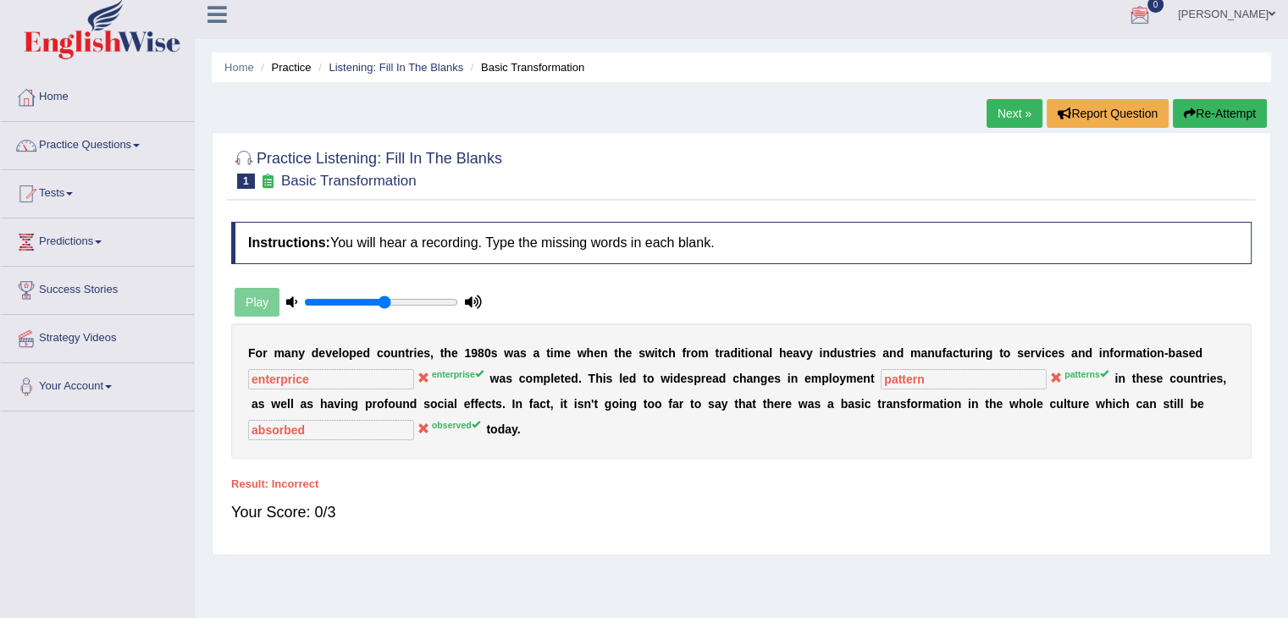
click at [1001, 102] on link "Next »" at bounding box center [1014, 113] width 56 height 29
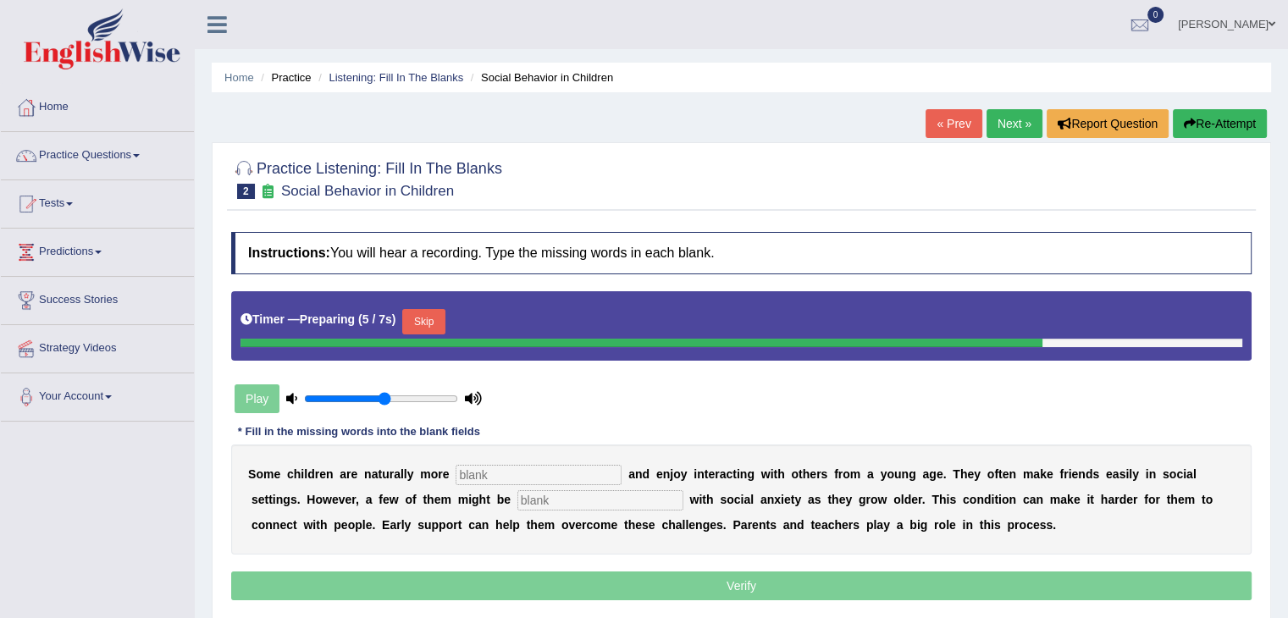
click at [441, 322] on button "Skip" at bounding box center [423, 321] width 42 height 25
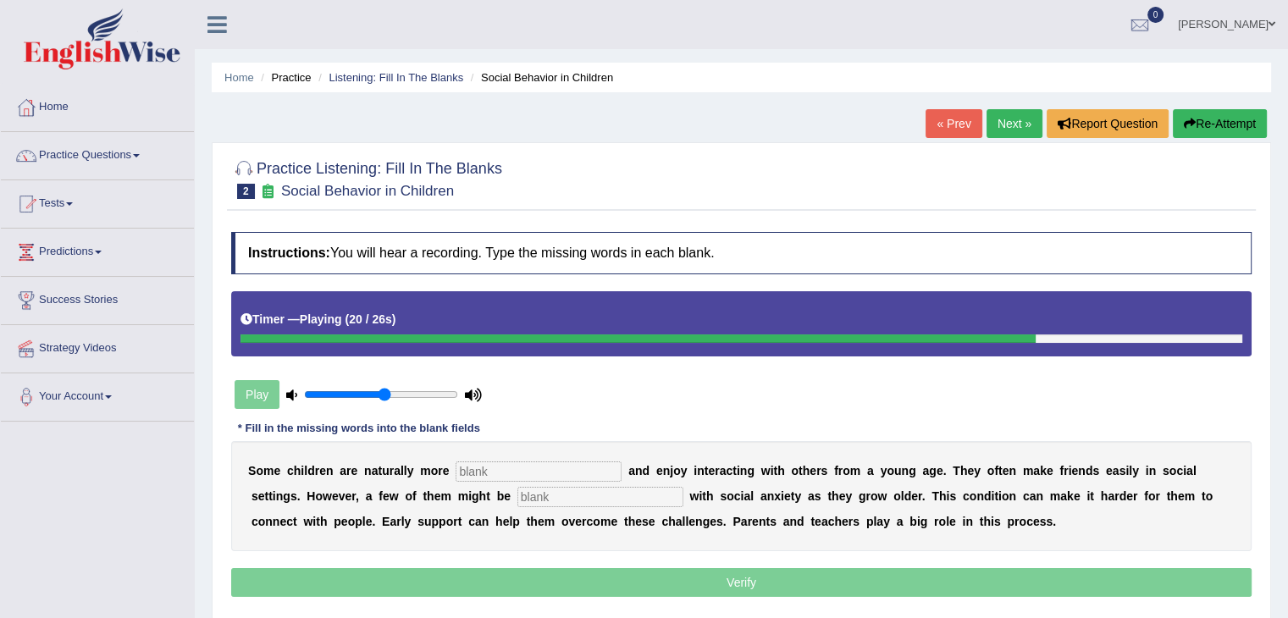
click at [544, 472] on input "text" at bounding box center [538, 471] width 166 height 20
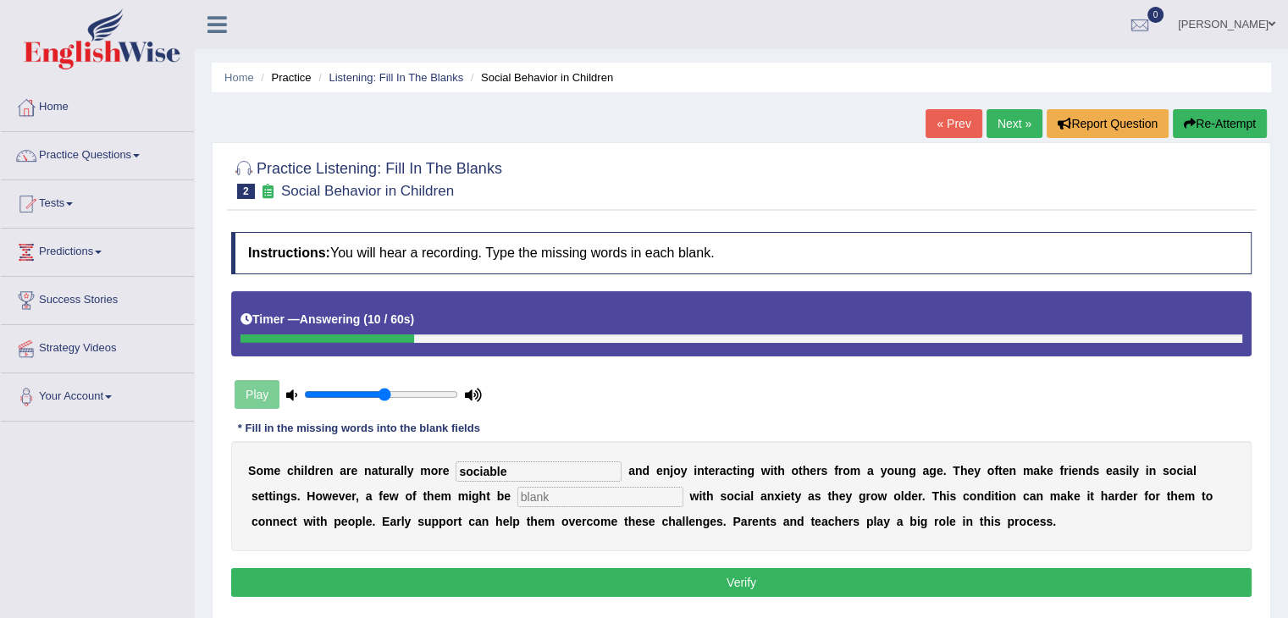
type input "sociable"
click at [570, 499] on input "text" at bounding box center [600, 497] width 166 height 20
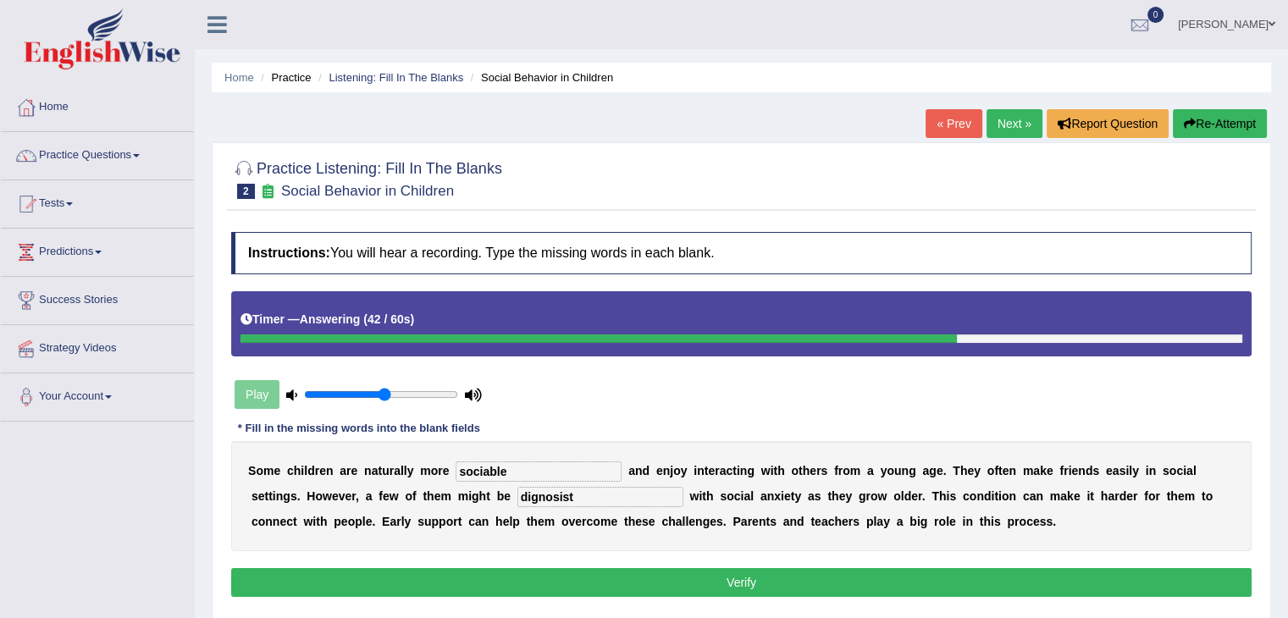
type input "dignosist"
click at [645, 576] on button "Verify" at bounding box center [741, 582] width 1020 height 29
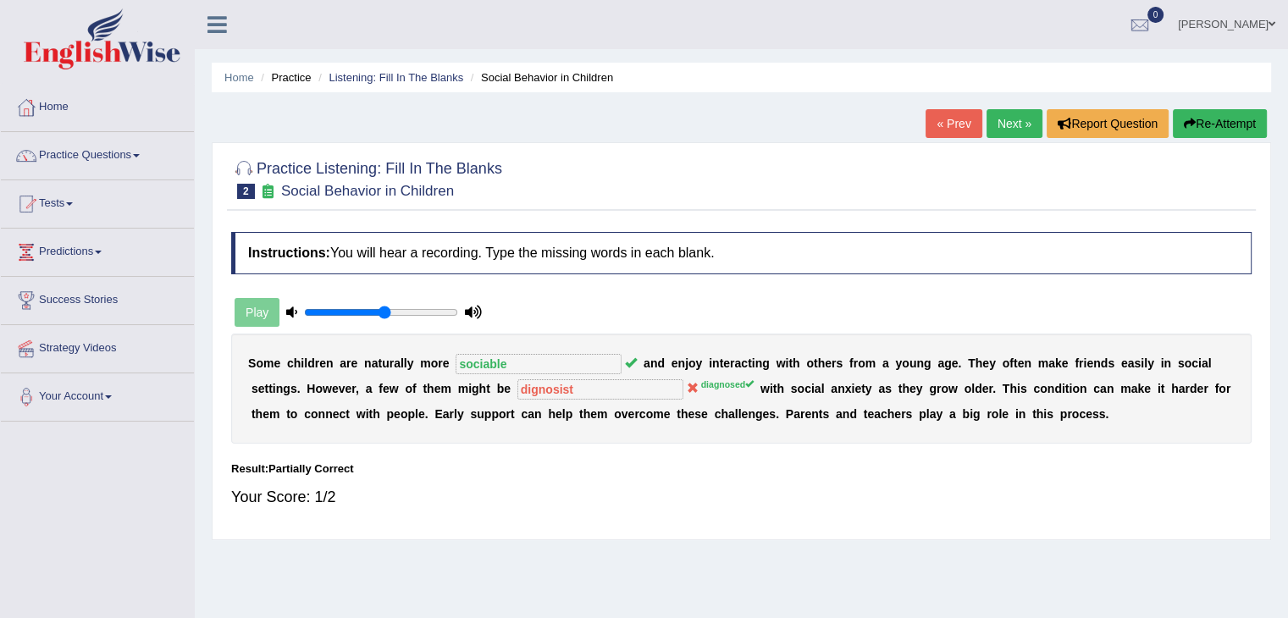
click at [1029, 120] on link "Next »" at bounding box center [1014, 123] width 56 height 29
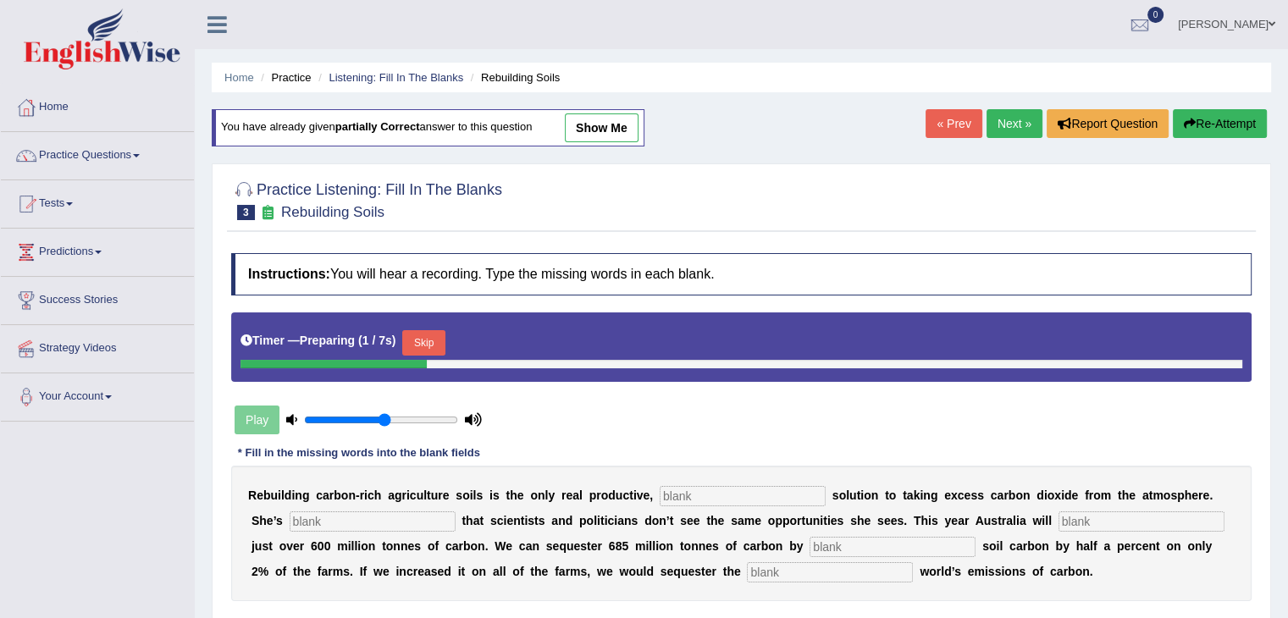
click at [437, 336] on button "Skip" at bounding box center [423, 342] width 42 height 25
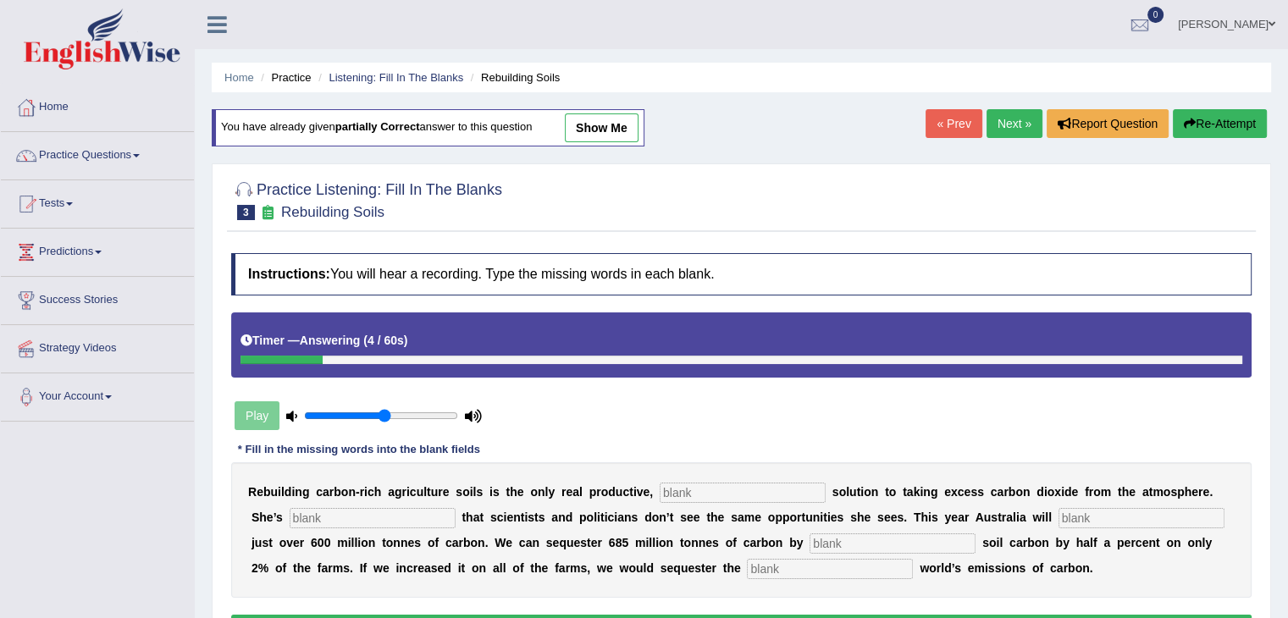
click at [726, 488] on input "text" at bounding box center [742, 493] width 166 height 20
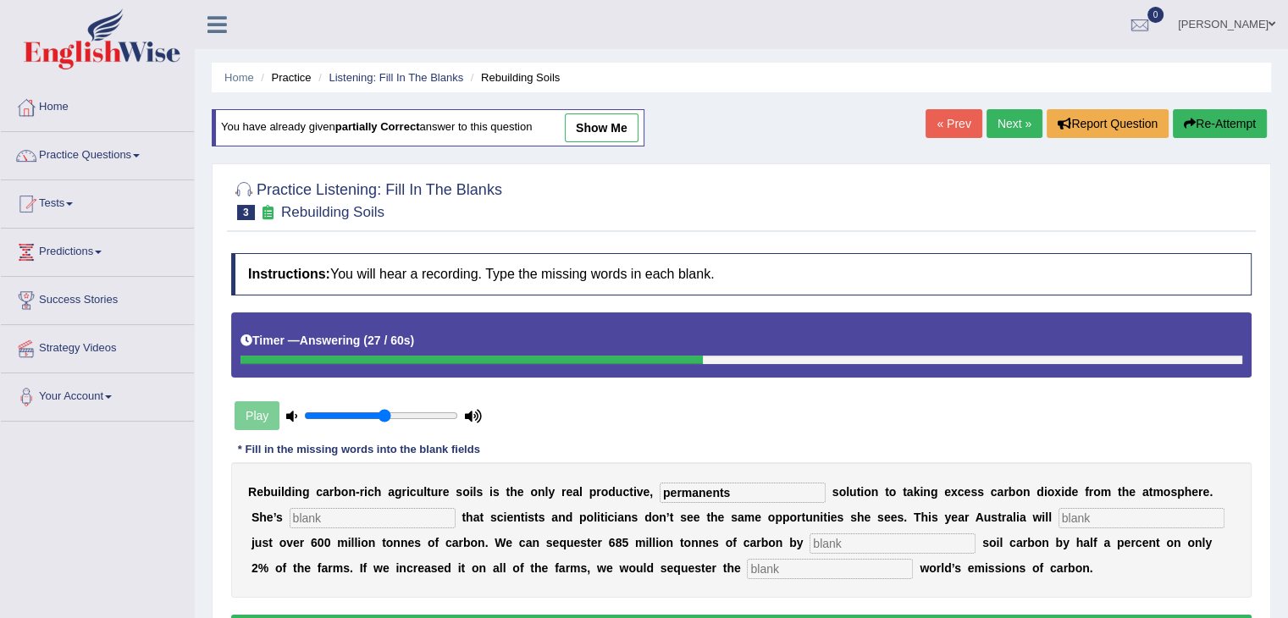
type input "permanents"
click at [326, 510] on input "text" at bounding box center [373, 518] width 166 height 20
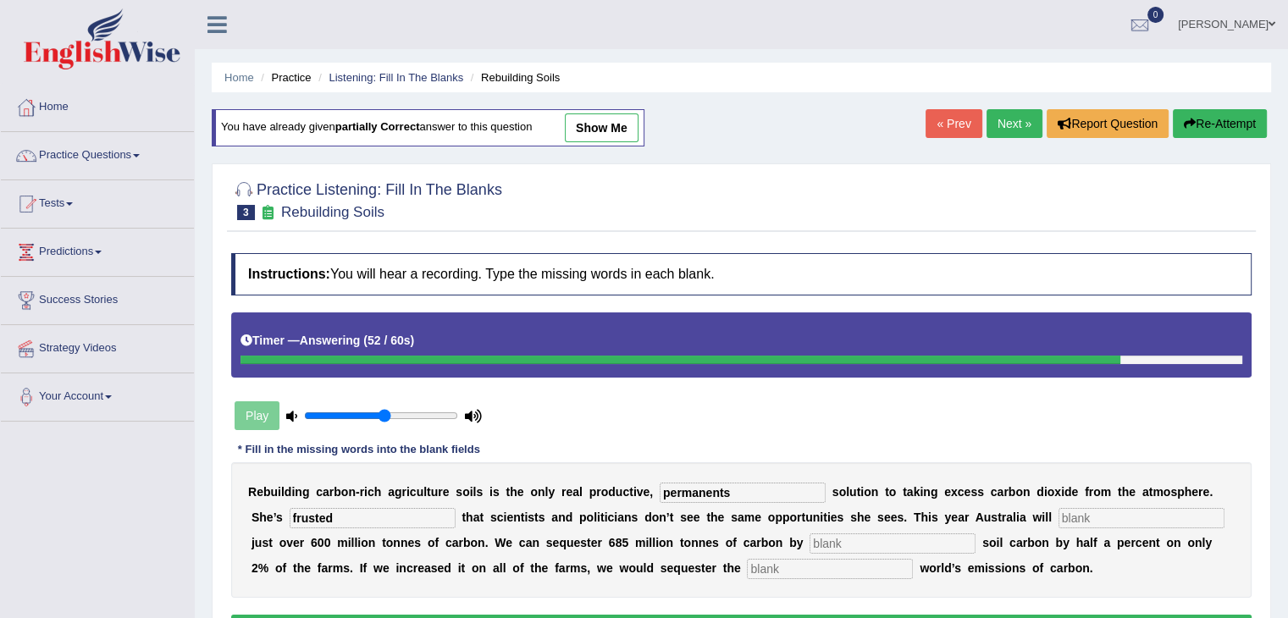
type input "frusted"
click at [826, 539] on input "text" at bounding box center [892, 543] width 166 height 20
type input "emmits"
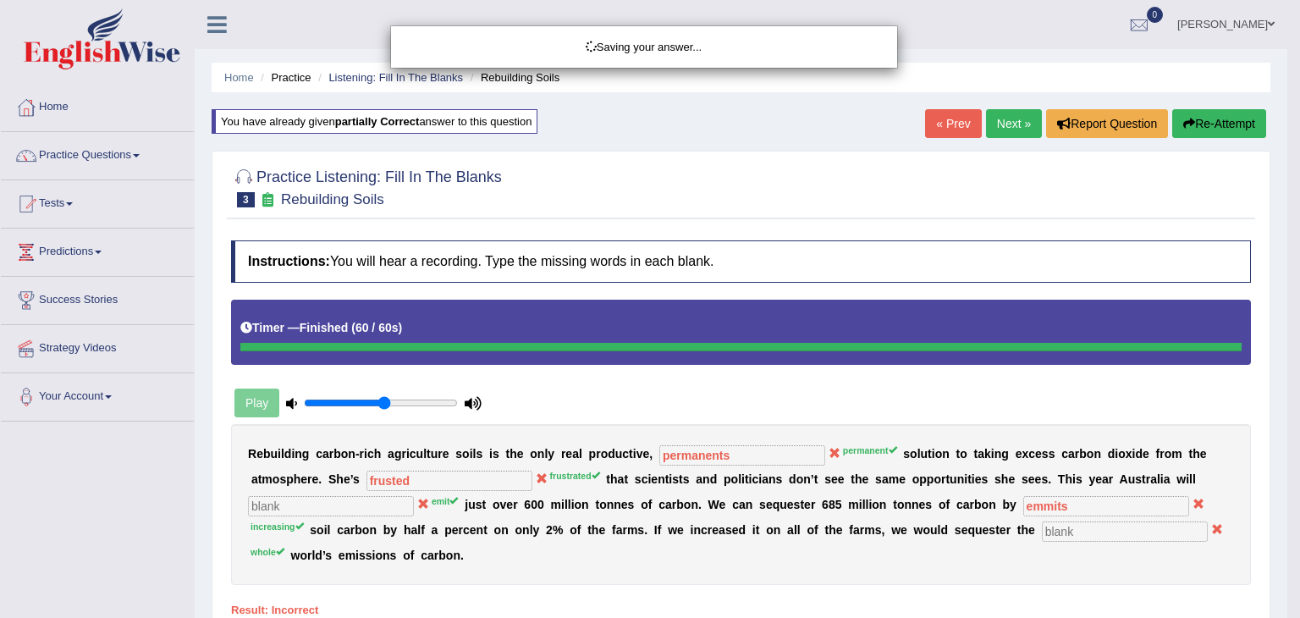
click at [792, 563] on div "Saving your answer..." at bounding box center [650, 309] width 1300 height 618
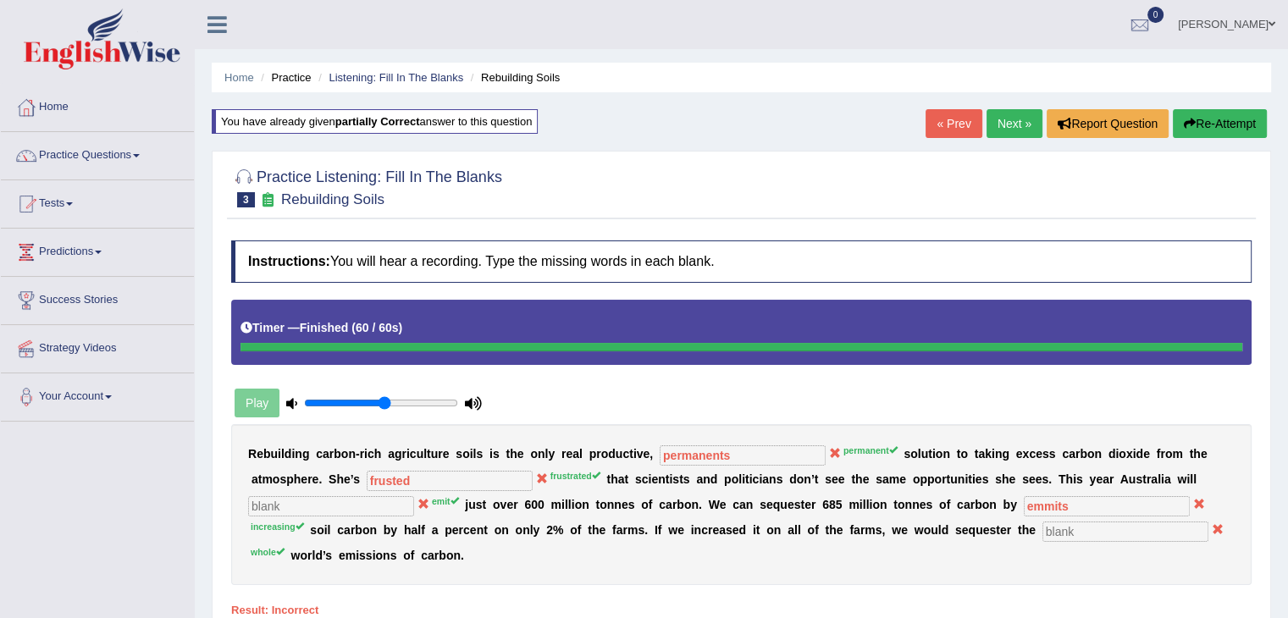
click at [1003, 127] on link "Next »" at bounding box center [1014, 123] width 56 height 29
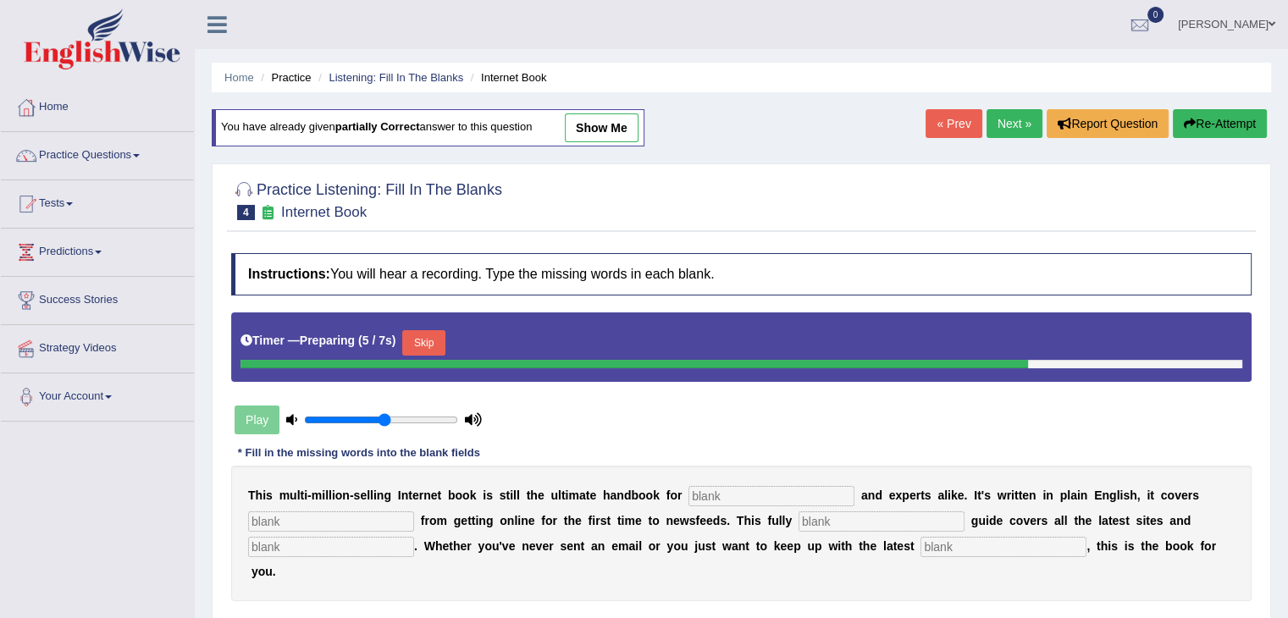
click at [427, 346] on button "Skip" at bounding box center [423, 342] width 42 height 25
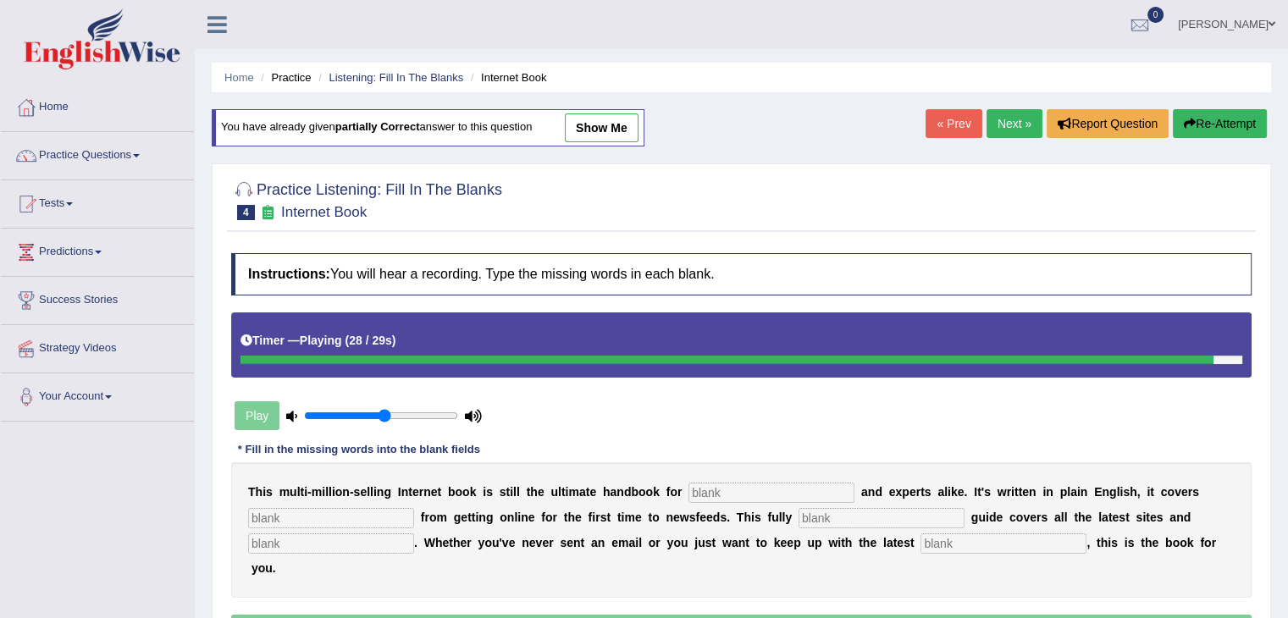
click at [848, 514] on input "text" at bounding box center [881, 518] width 166 height 20
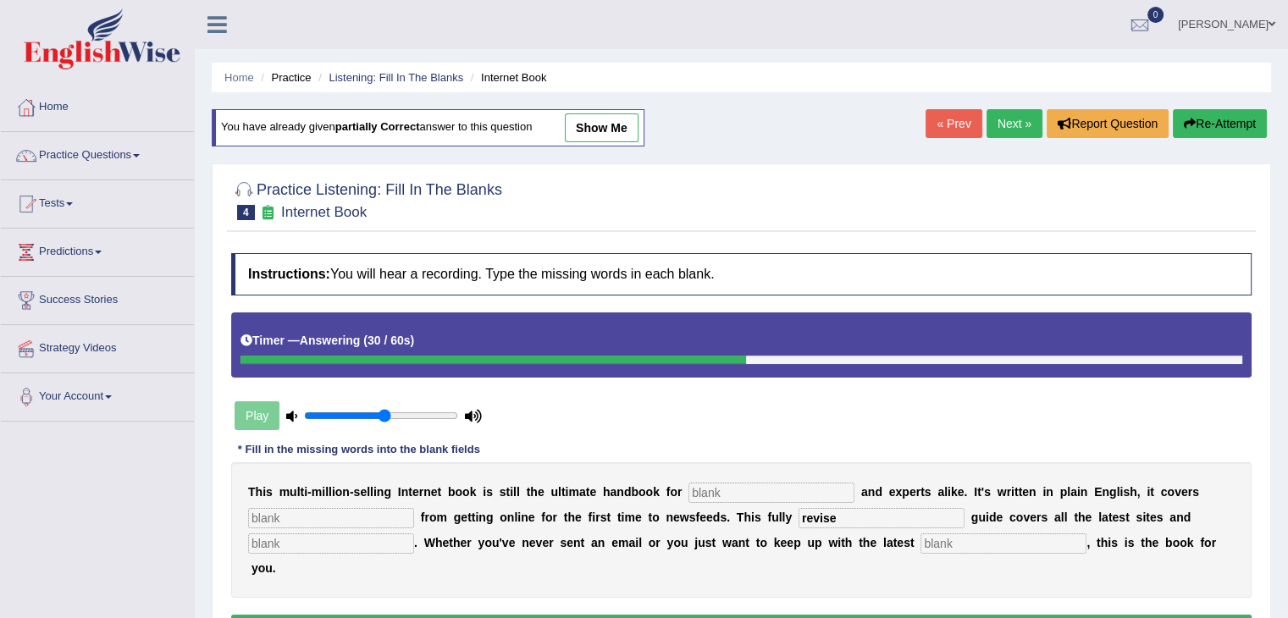
type input "revise"
click at [959, 544] on input "text" at bounding box center [1003, 543] width 166 height 20
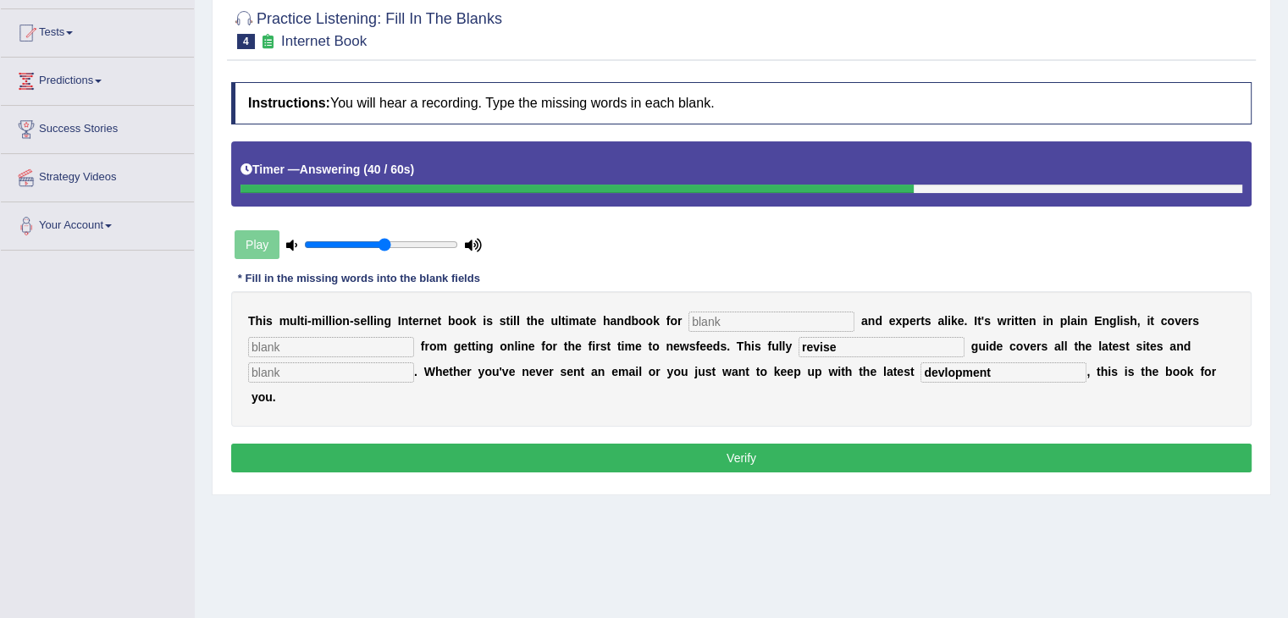
scroll to position [174, 0]
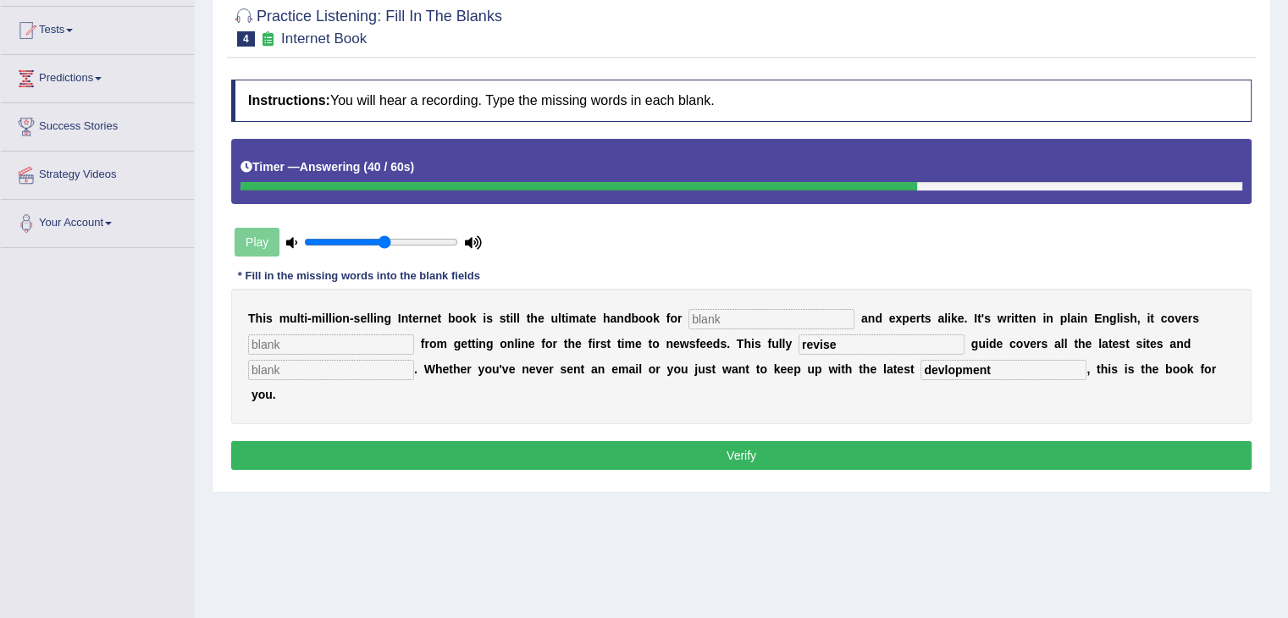
type input "devlopment"
click at [466, 448] on button "Verify" at bounding box center [741, 455] width 1020 height 29
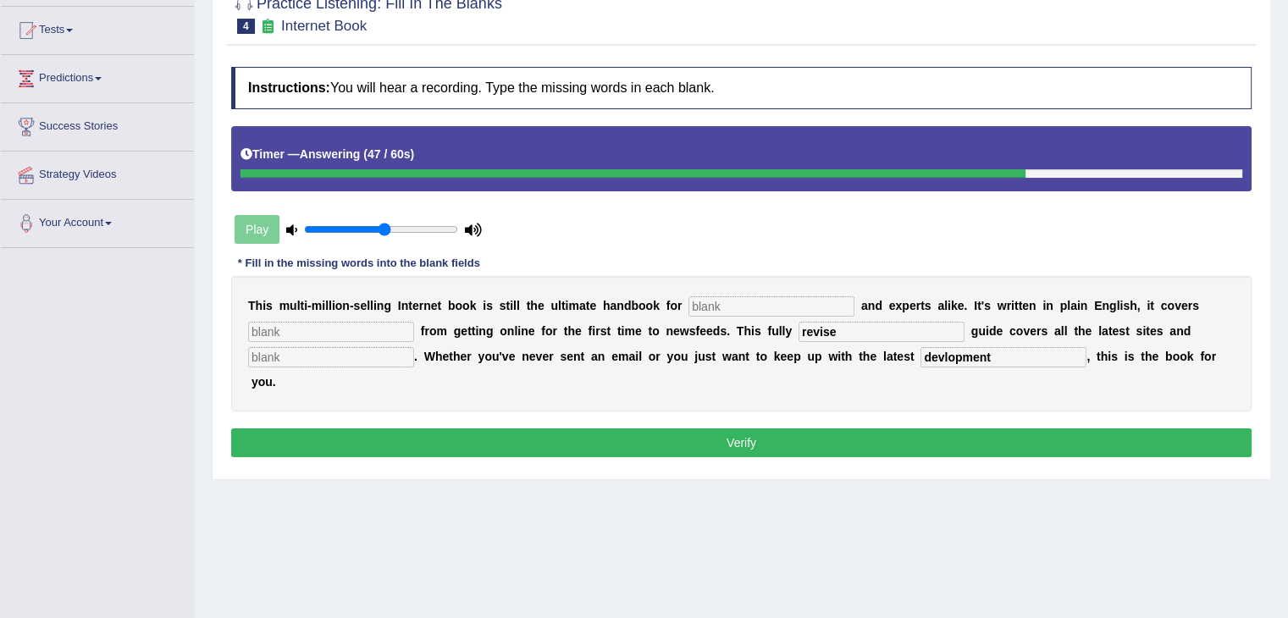
click at [763, 439] on button "Verify" at bounding box center [741, 442] width 1020 height 29
